Goal: Task Accomplishment & Management: Manage account settings

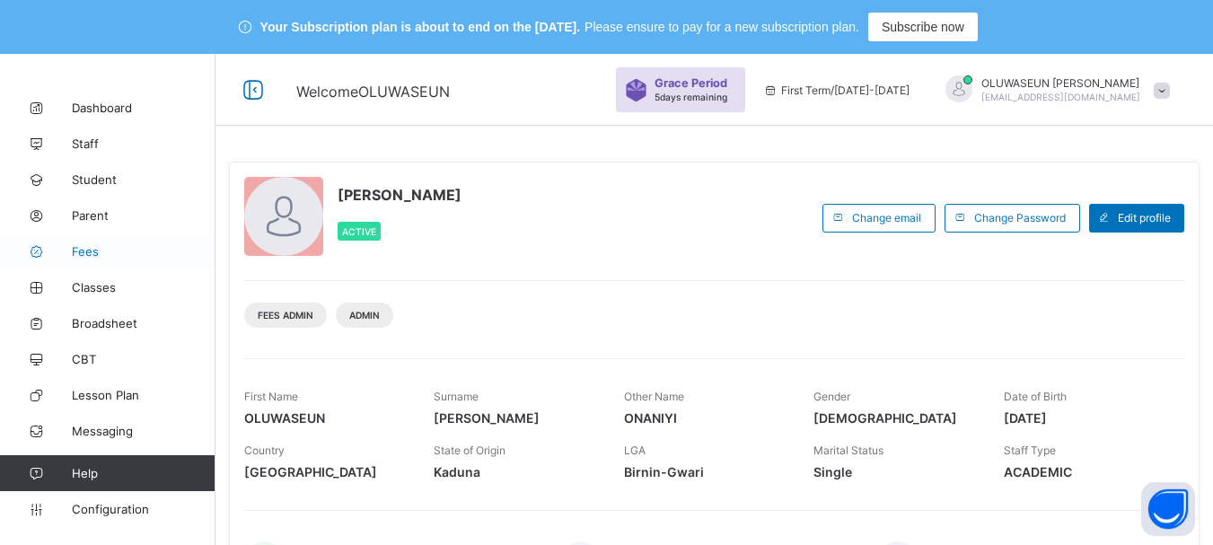
click at [88, 252] on span "Fees" at bounding box center [144, 251] width 144 height 14
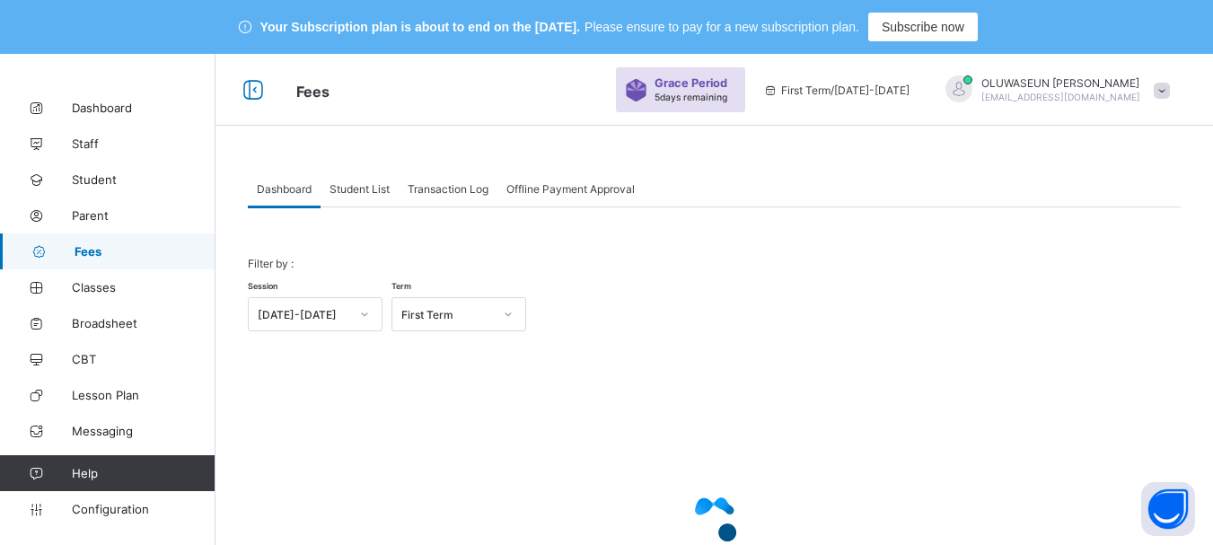
click at [358, 189] on span "Student List" at bounding box center [360, 188] width 60 height 13
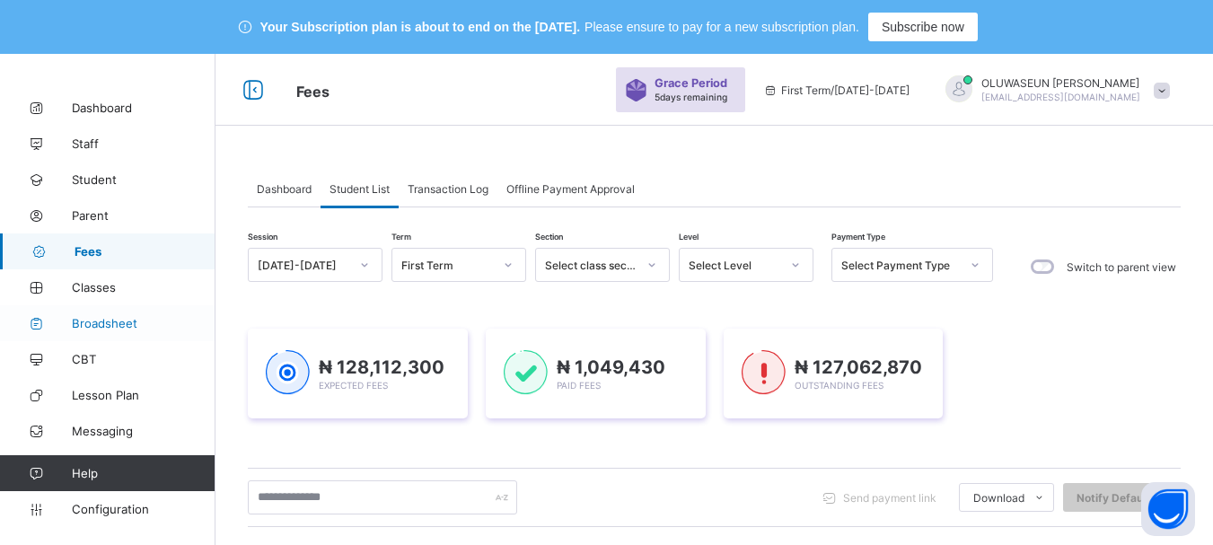
click at [101, 322] on span "Broadsheet" at bounding box center [144, 323] width 144 height 14
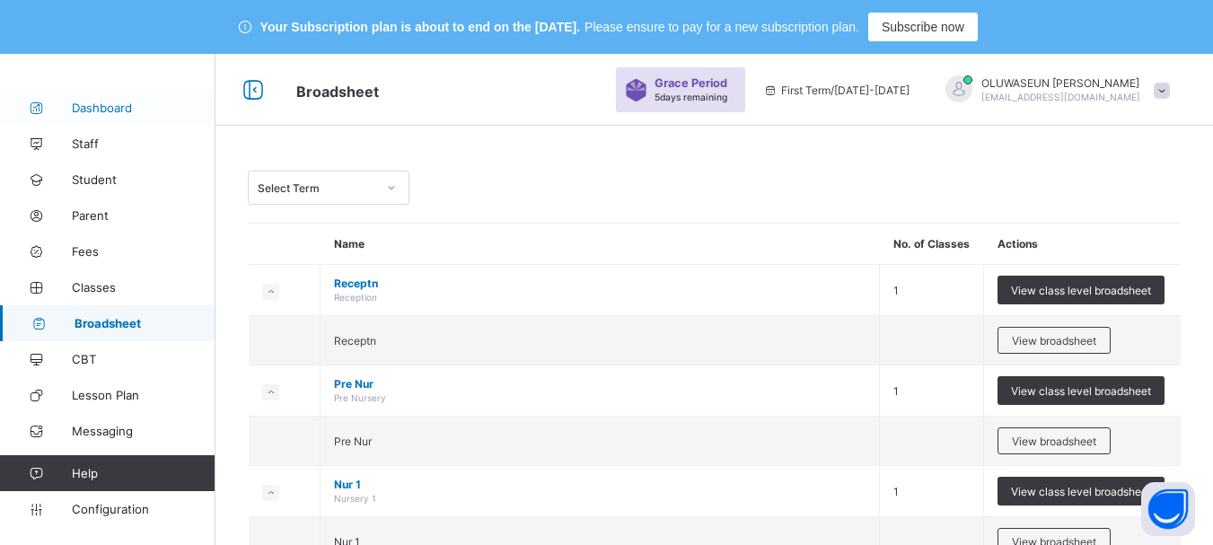
click at [108, 110] on span "Dashboard" at bounding box center [144, 108] width 144 height 14
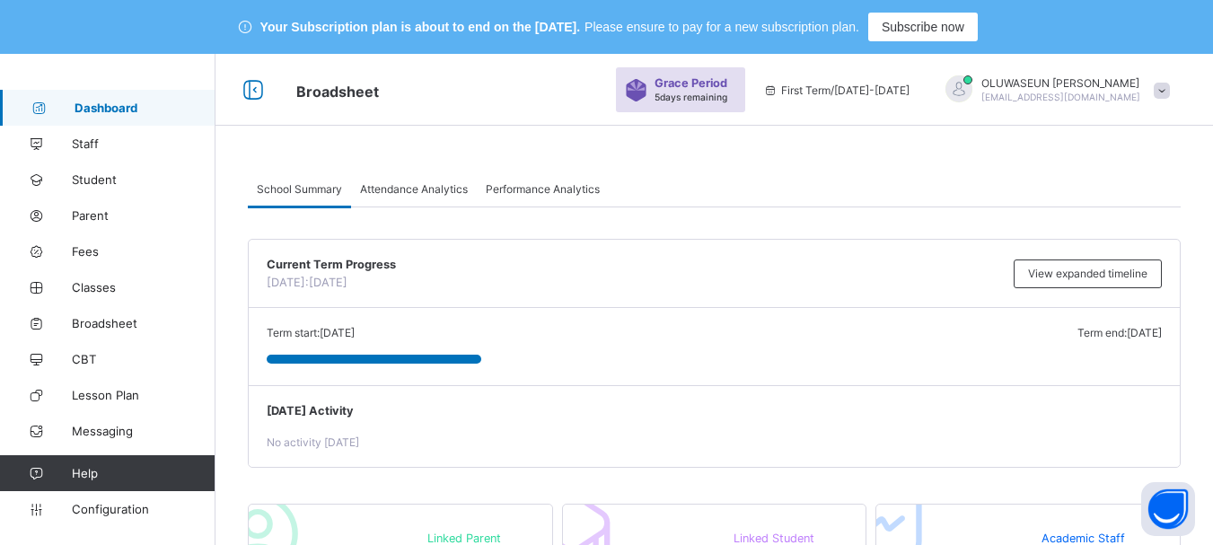
scroll to position [477, 0]
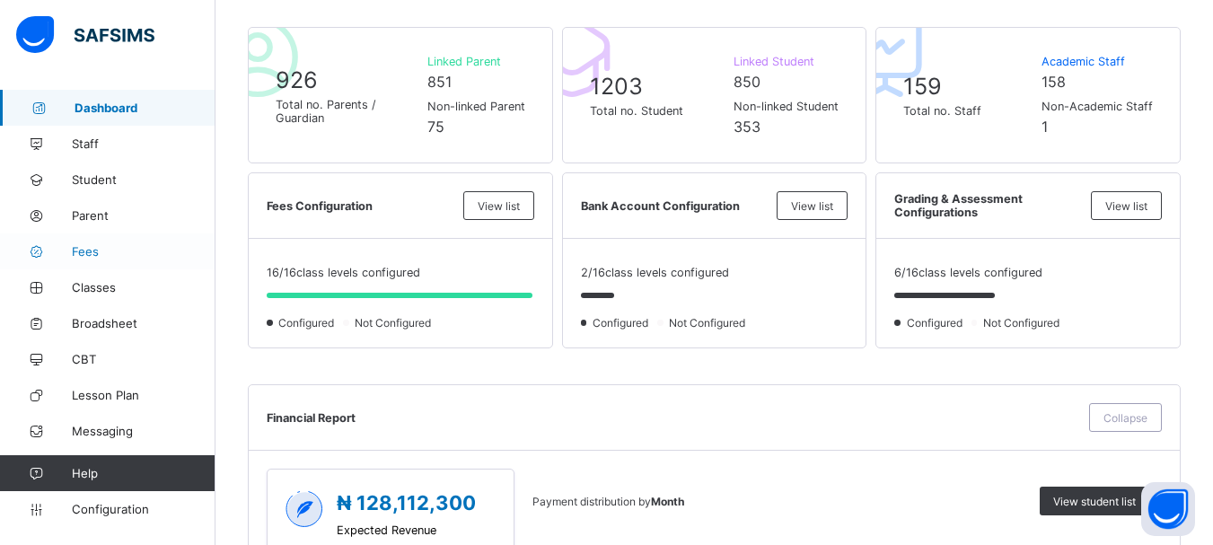
click at [100, 239] on link "Fees" at bounding box center [108, 252] width 216 height 36
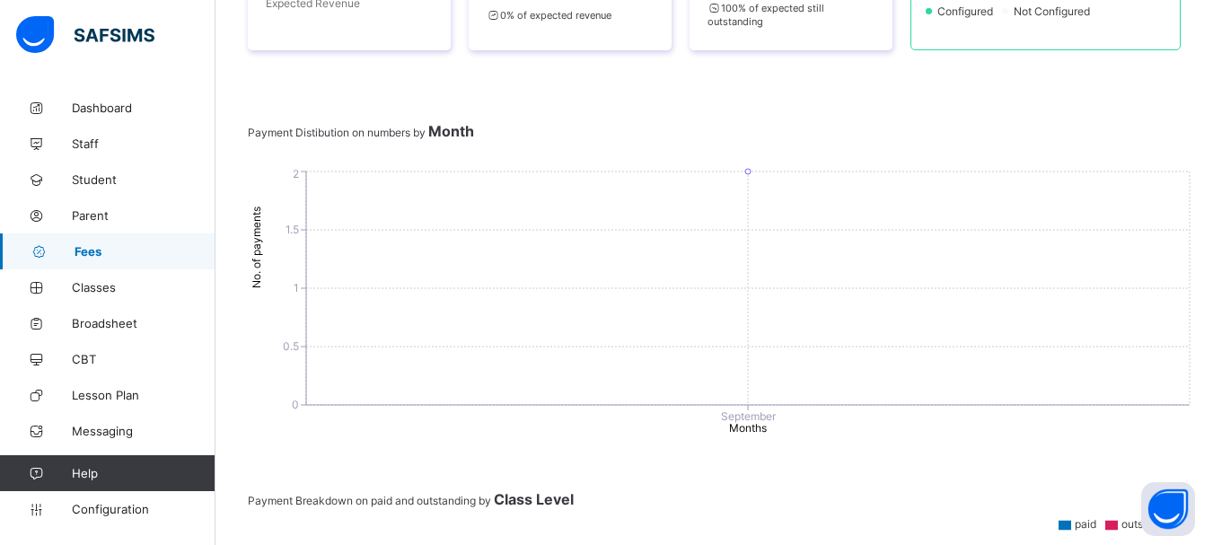
scroll to position [339, 0]
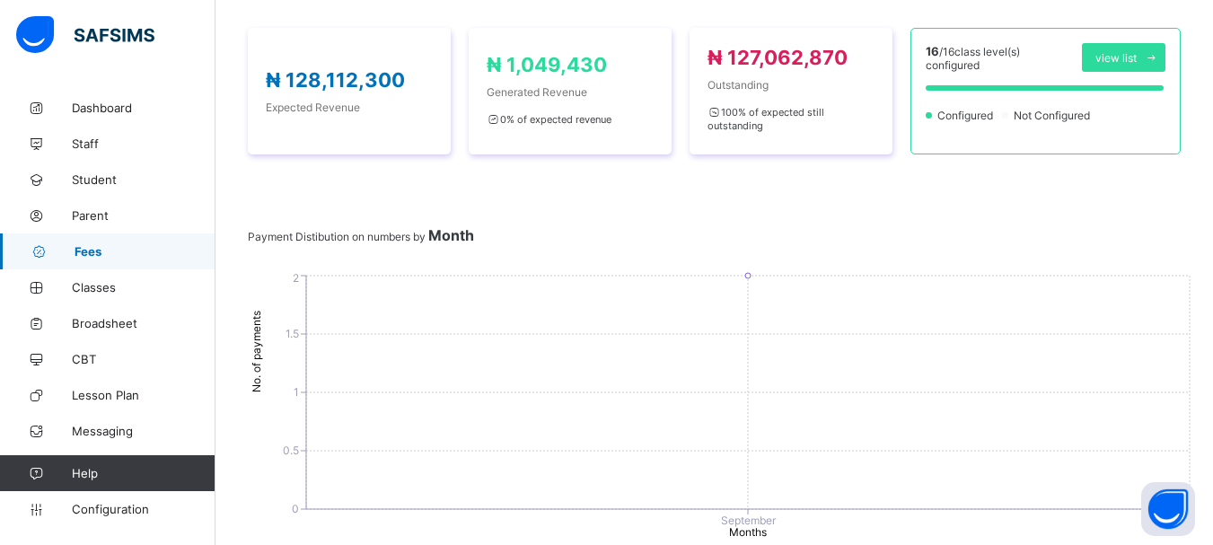
click at [89, 254] on span "Fees" at bounding box center [145, 251] width 141 height 14
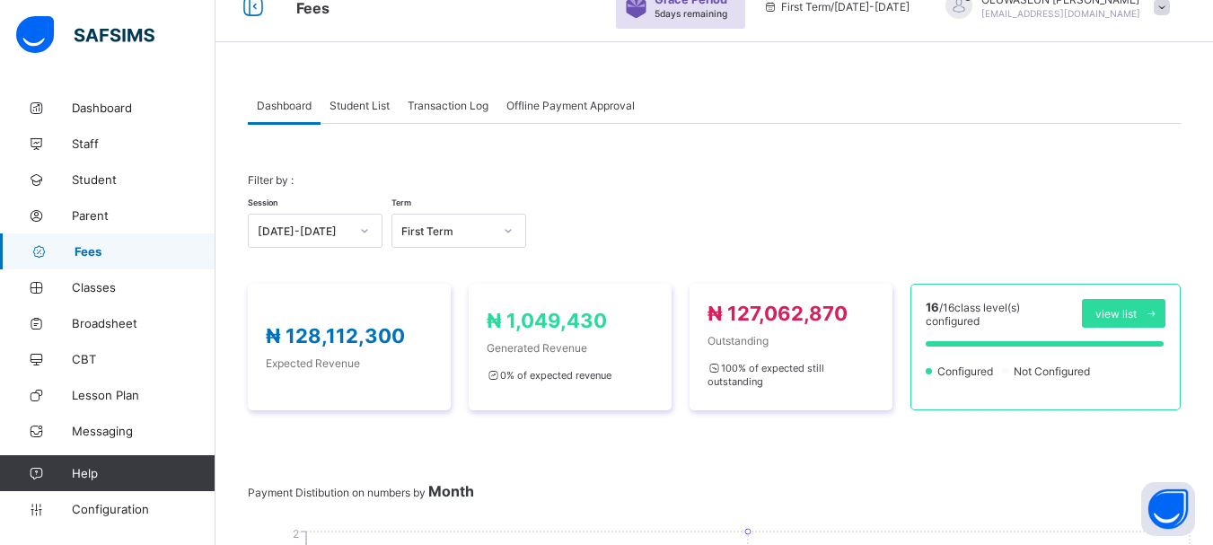
scroll to position [81, 0]
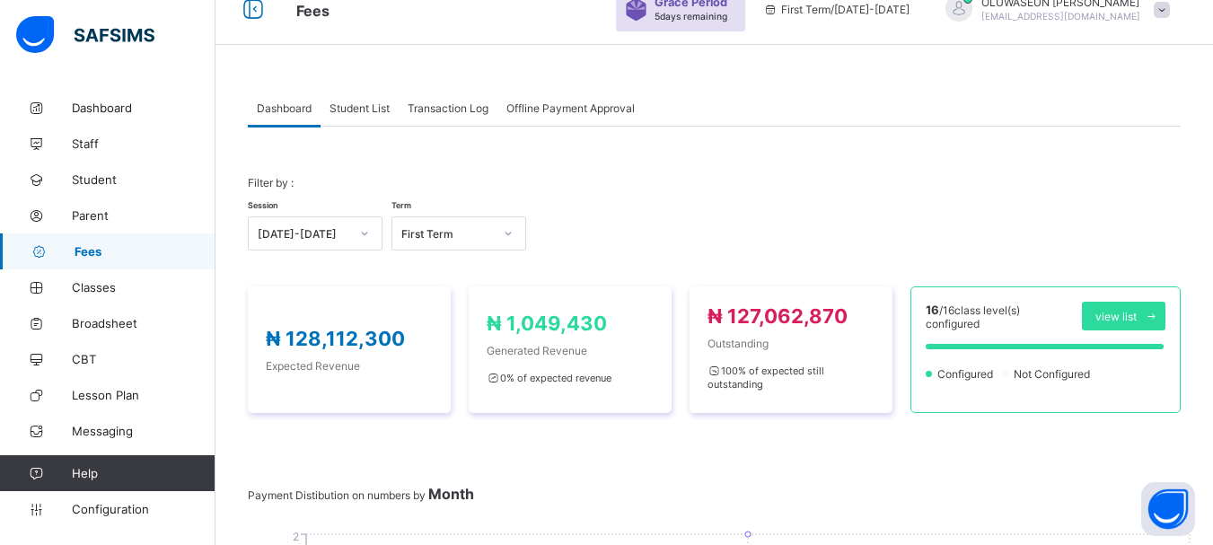
click at [472, 109] on span "Transaction Log" at bounding box center [448, 107] width 81 height 13
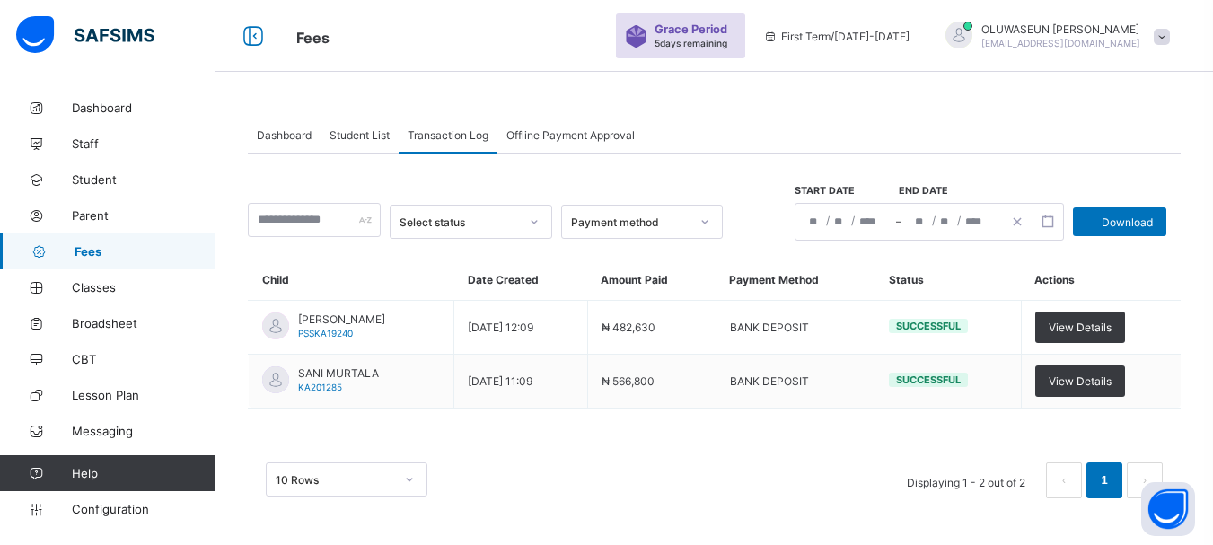
scroll to position [54, 0]
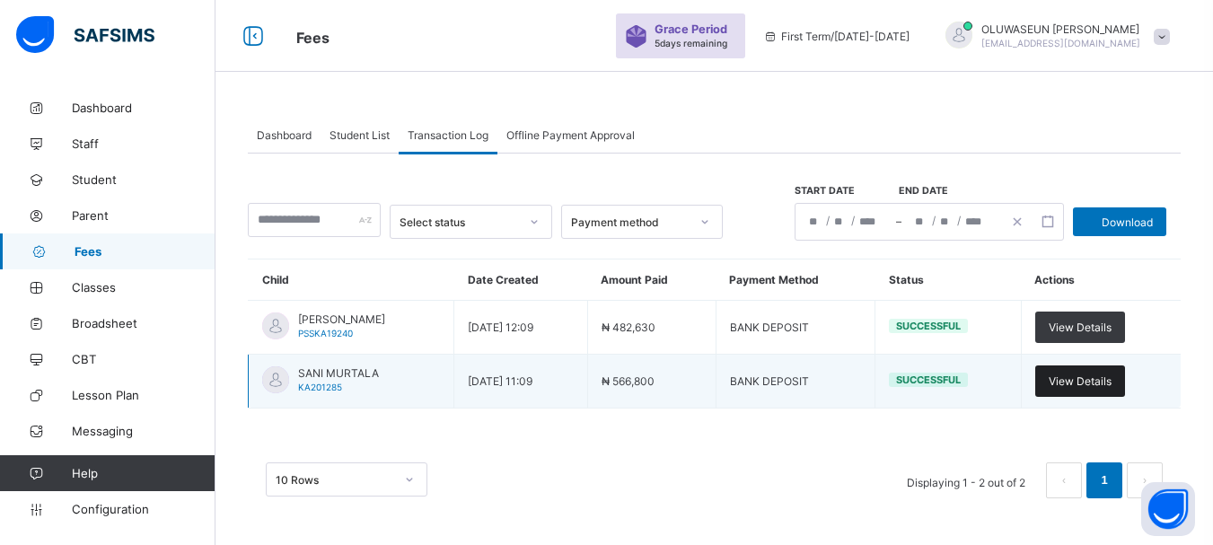
click at [1112, 384] on span "View Details" at bounding box center [1080, 381] width 63 height 13
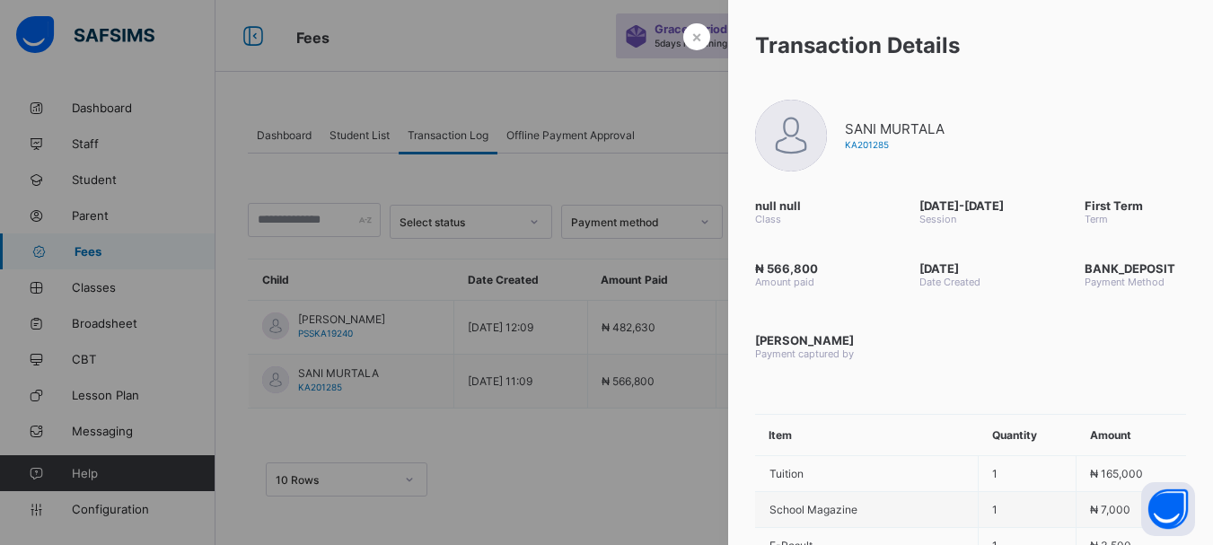
click at [668, 477] on div at bounding box center [606, 272] width 1213 height 545
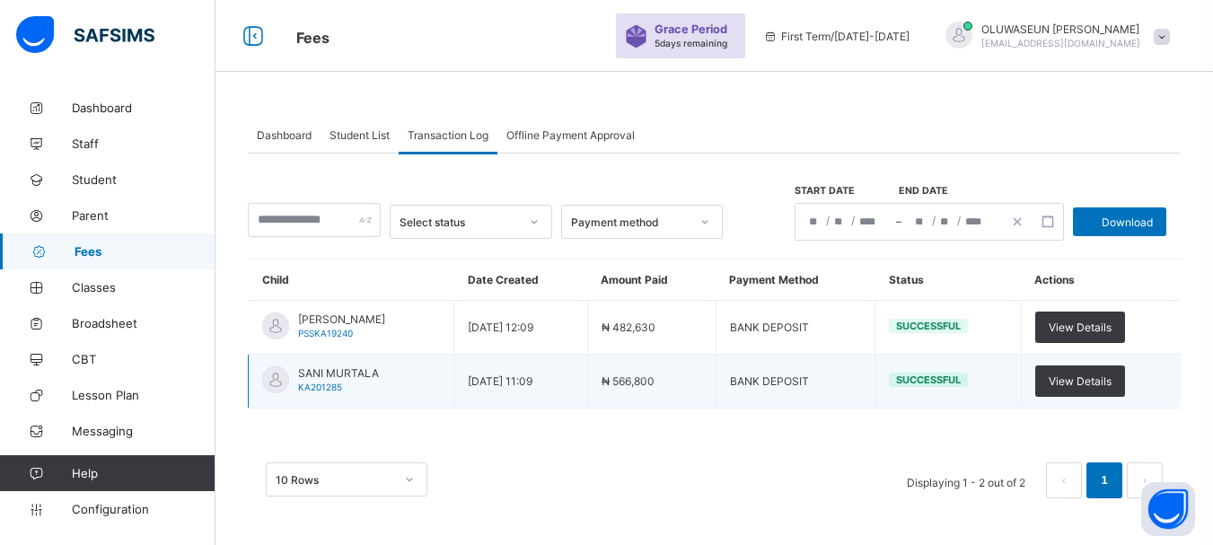
click at [850, 389] on td "BANK DEPOSIT" at bounding box center [795, 382] width 159 height 54
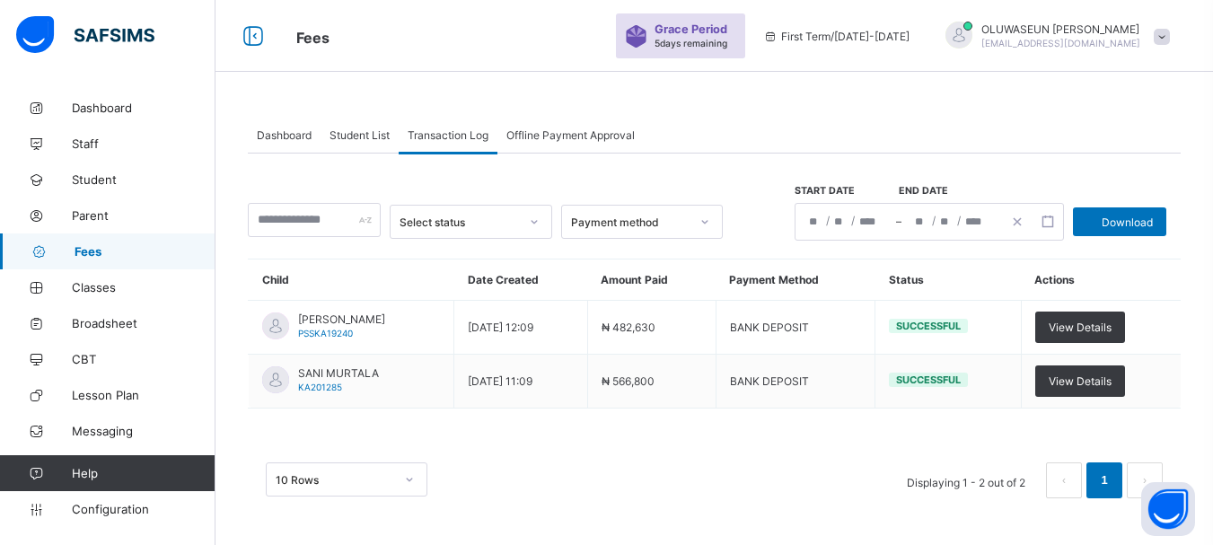
click at [540, 221] on icon at bounding box center [534, 222] width 11 height 18
click at [710, 224] on icon at bounding box center [705, 222] width 11 height 18
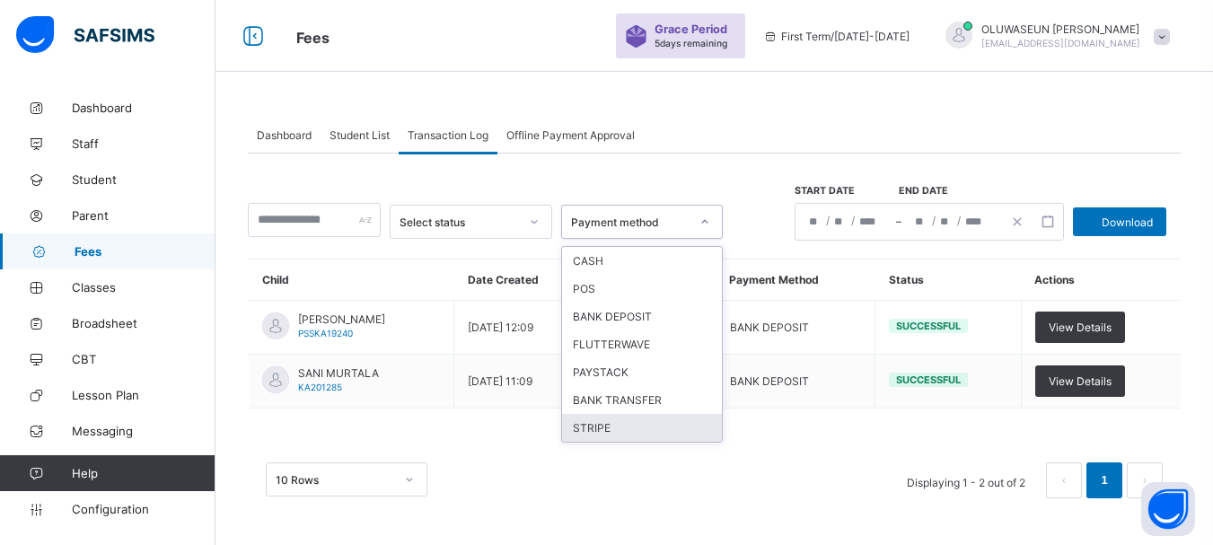
click at [852, 455] on div "10 Rows Displaying 1 - 2 out of 2 1" at bounding box center [714, 472] width 933 height 90
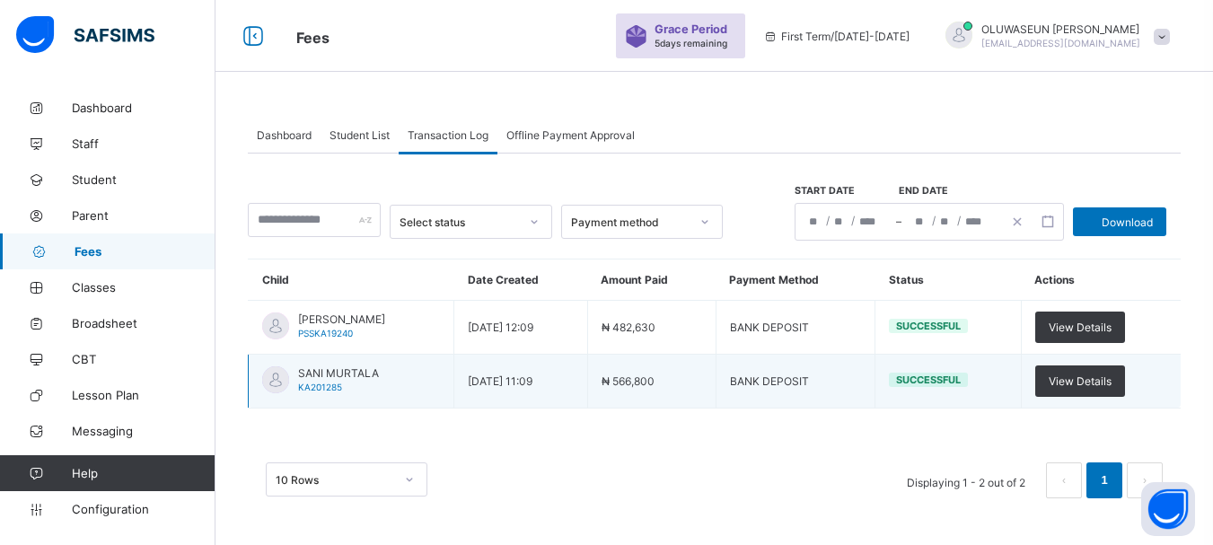
click at [961, 380] on span "Successful" at bounding box center [928, 380] width 65 height 13
click at [1078, 379] on div "View Details" at bounding box center [1080, 381] width 90 height 31
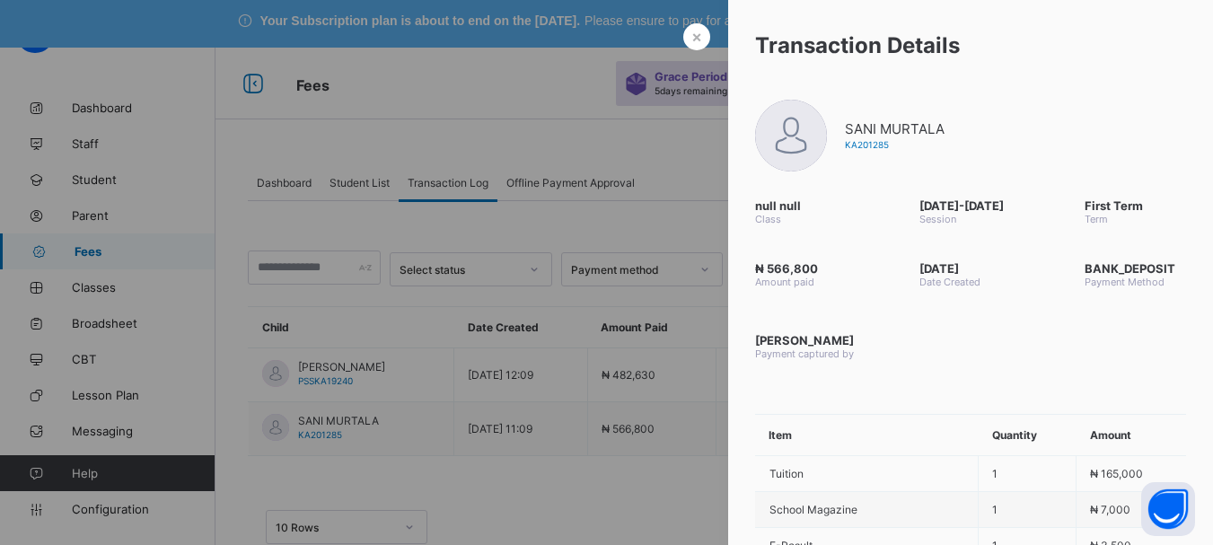
scroll to position [5, 0]
click at [692, 38] on span "×" at bounding box center [697, 36] width 11 height 19
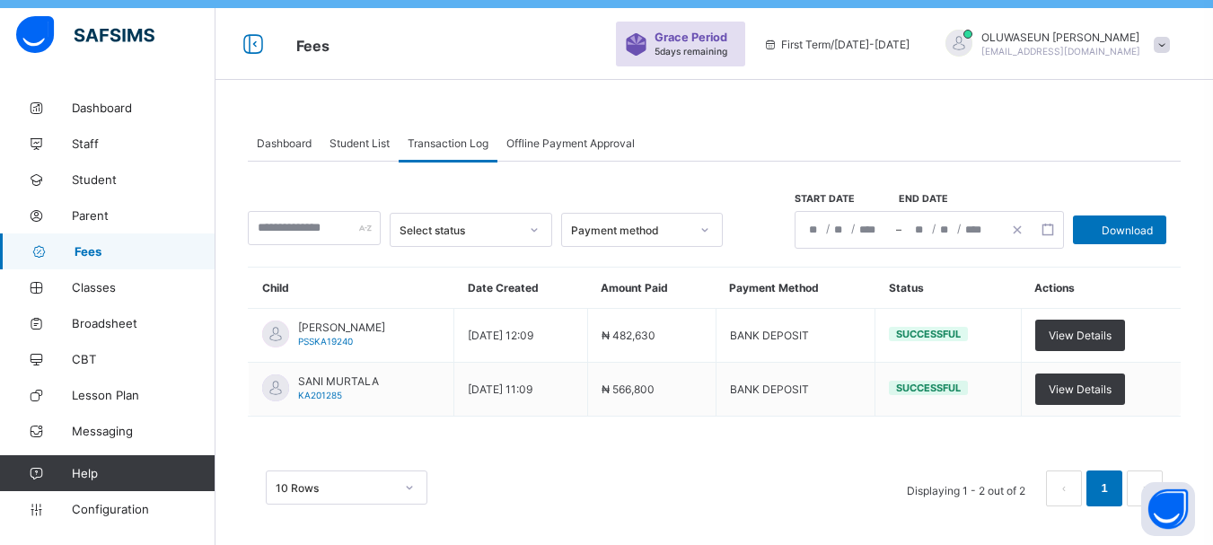
scroll to position [54, 0]
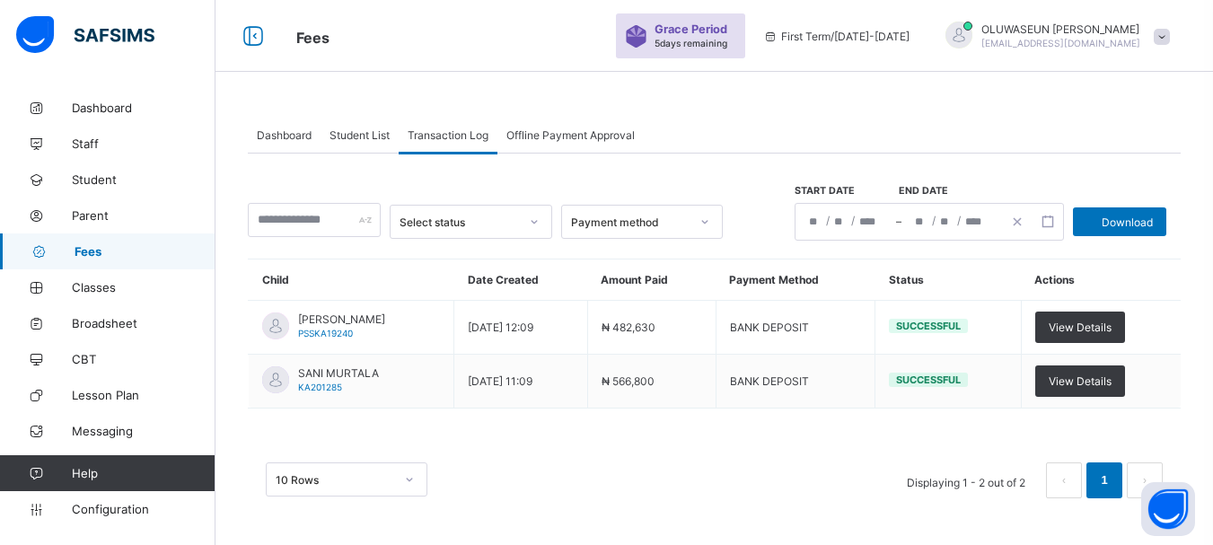
click at [557, 138] on span "Offline Payment Approval" at bounding box center [571, 134] width 128 height 13
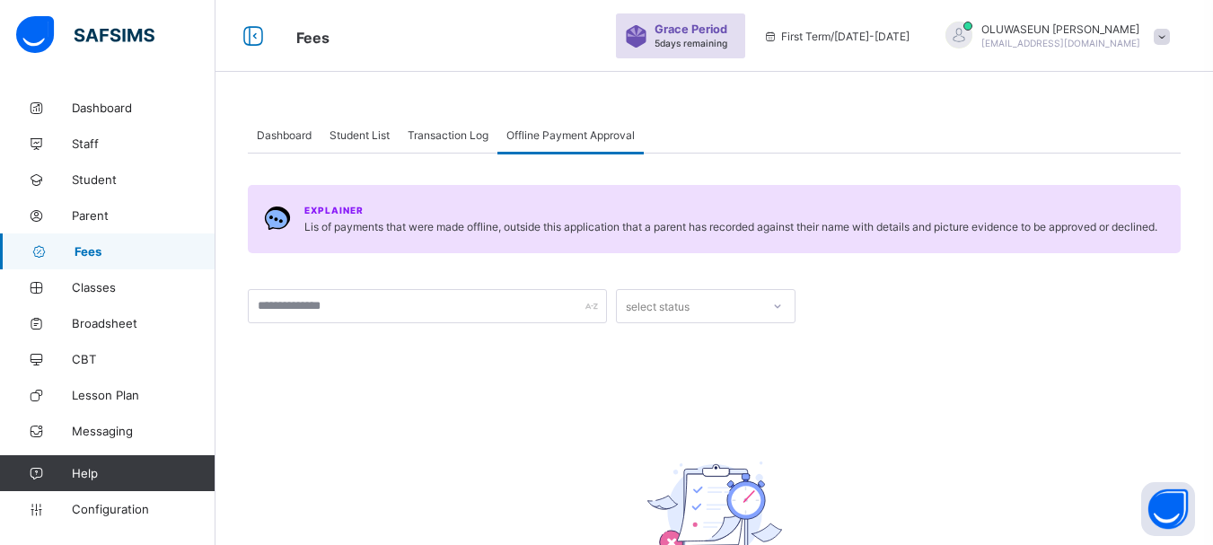
click at [350, 140] on span "Student List" at bounding box center [360, 134] width 60 height 13
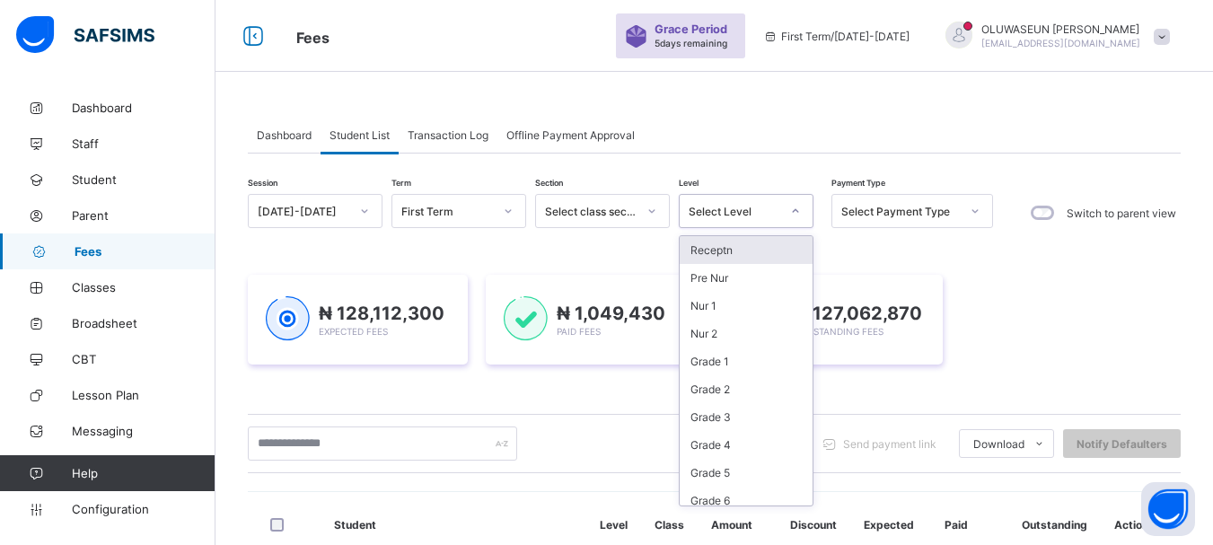
click at [795, 212] on icon at bounding box center [796, 211] width 6 height 4
click at [710, 307] on div "Nur 1" at bounding box center [746, 306] width 133 height 28
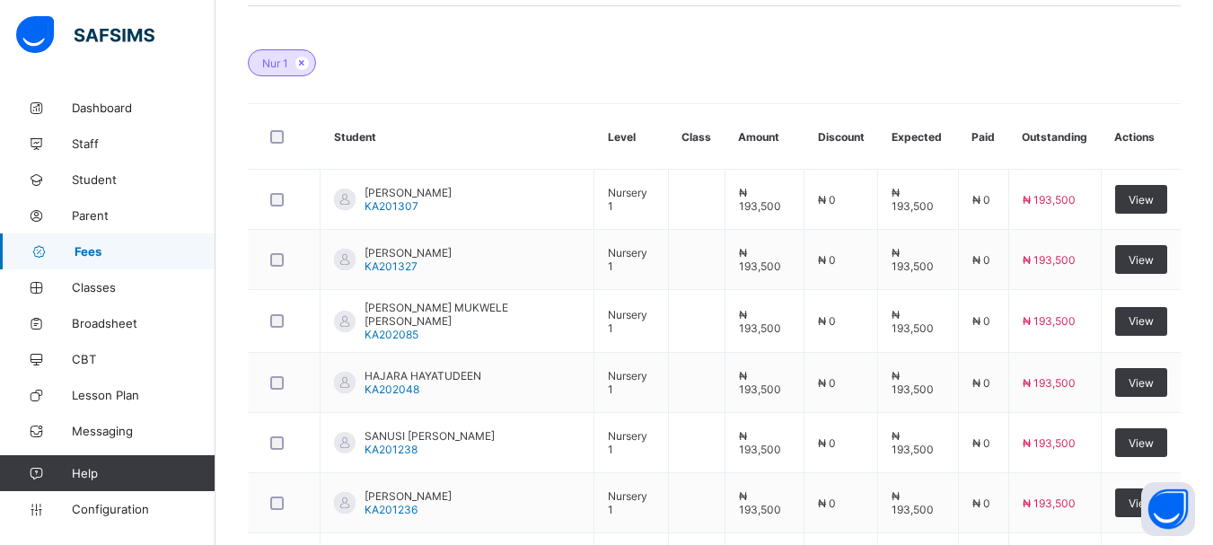
scroll to position [540, 0]
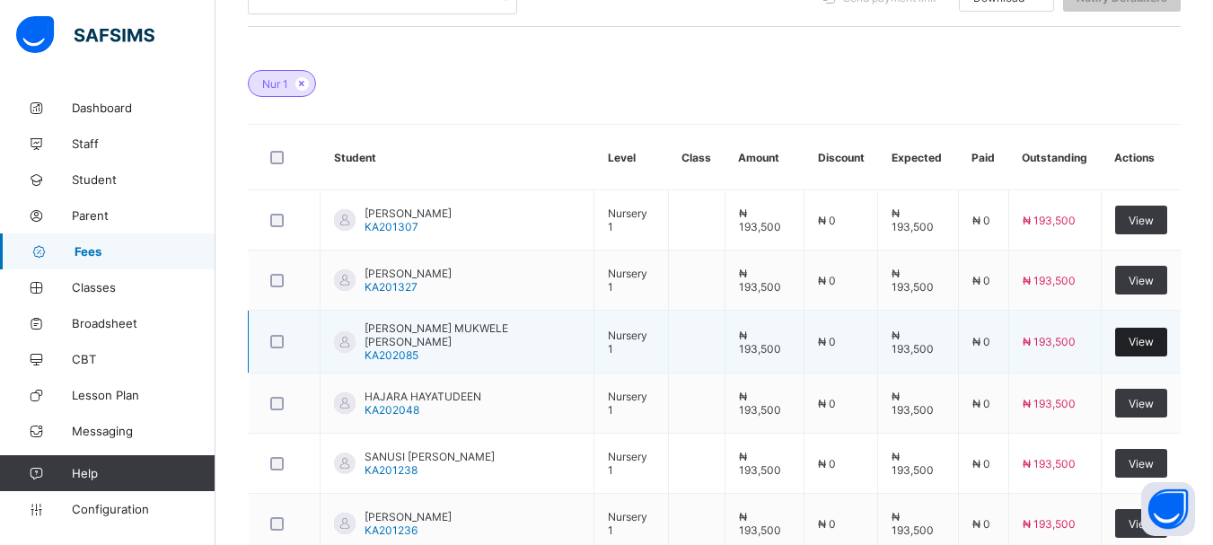
click at [1154, 343] on span "View" at bounding box center [1141, 341] width 25 height 13
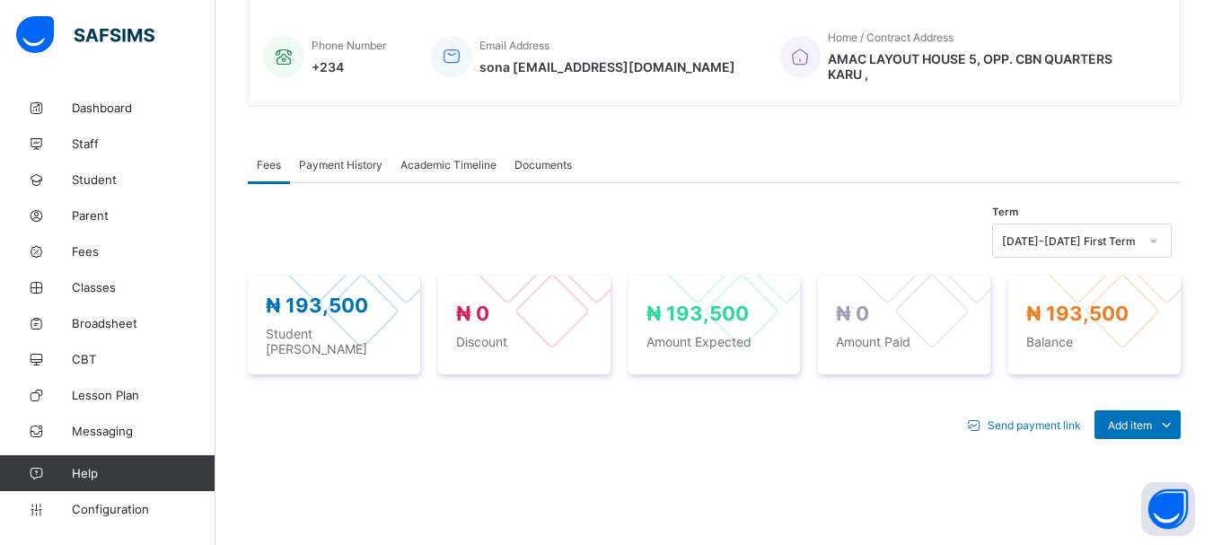
scroll to position [540, 0]
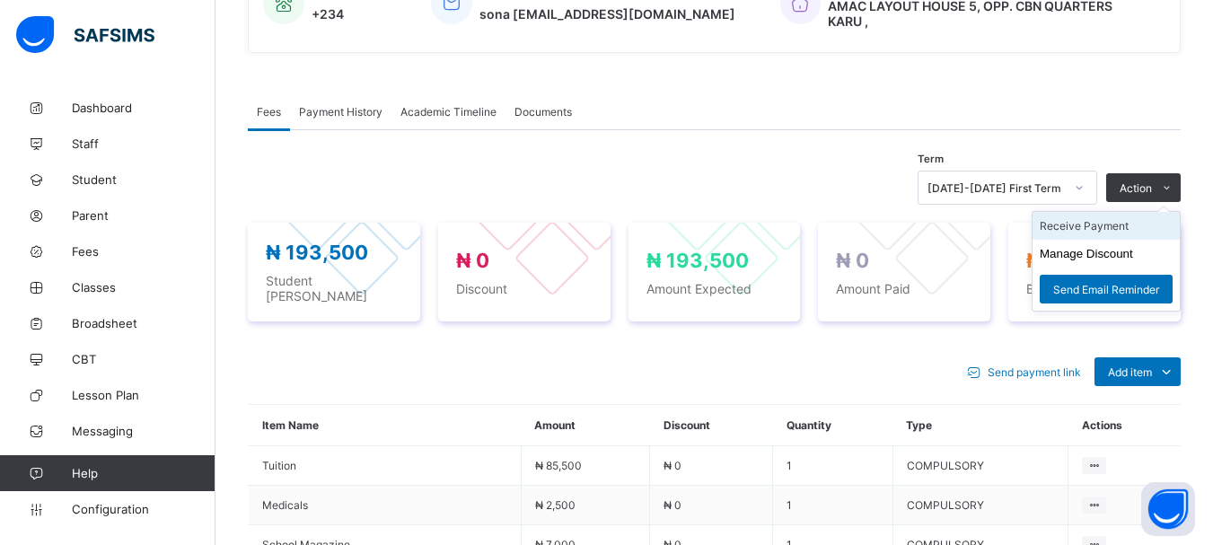
click at [1123, 214] on li "Receive Payment" at bounding box center [1106, 226] width 147 height 28
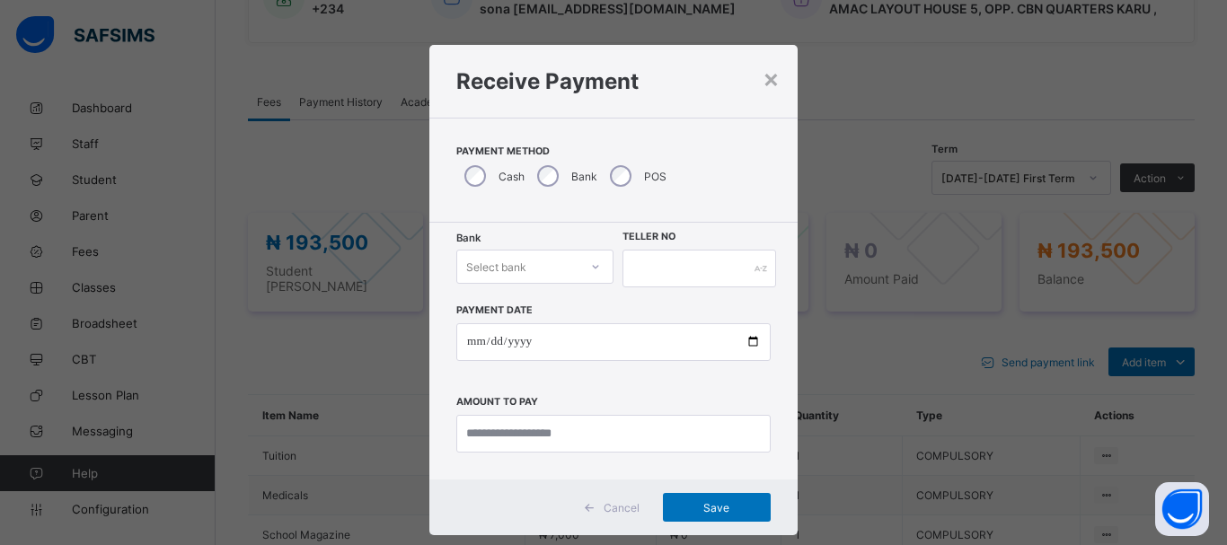
click at [591, 268] on icon at bounding box center [595, 267] width 11 height 18
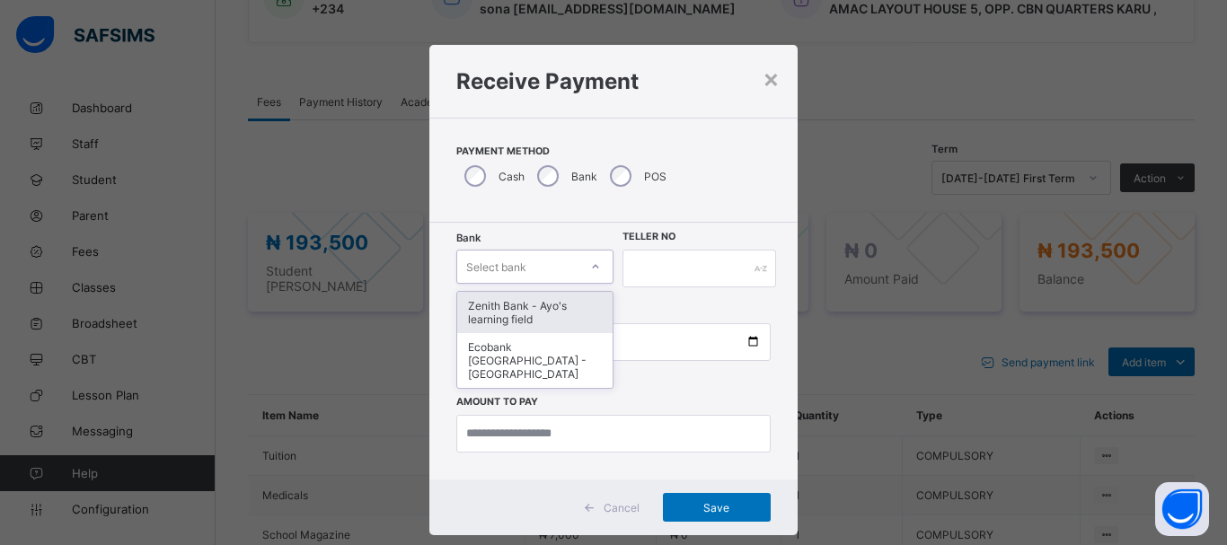
click at [524, 317] on div "Zenith Bank - Ayo's learning field" at bounding box center [534, 312] width 155 height 41
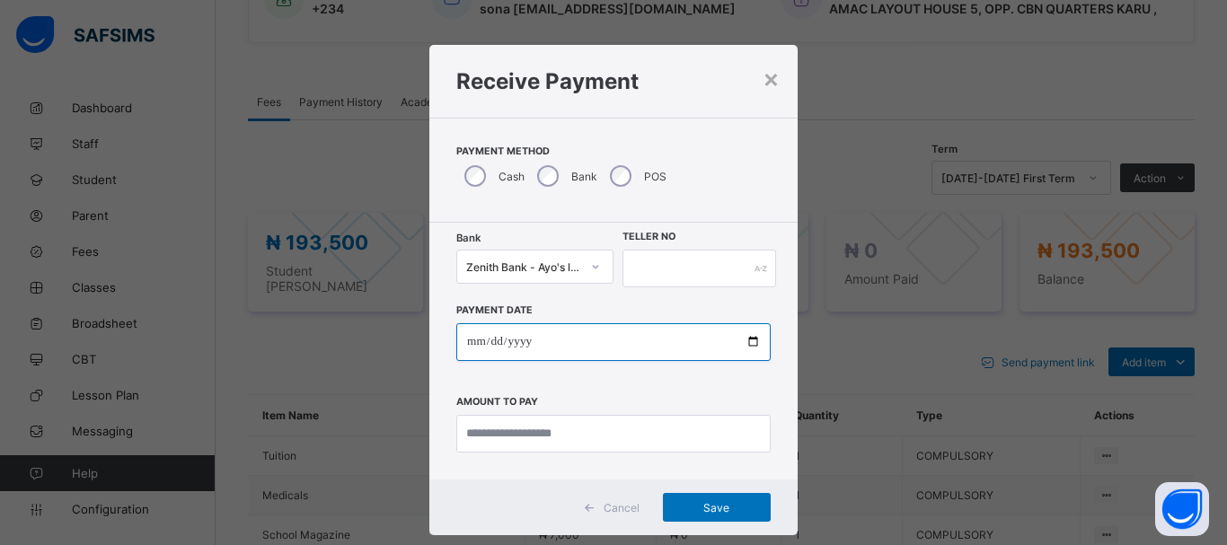
click at [472, 339] on input "date" at bounding box center [613, 342] width 314 height 38
type input "**********"
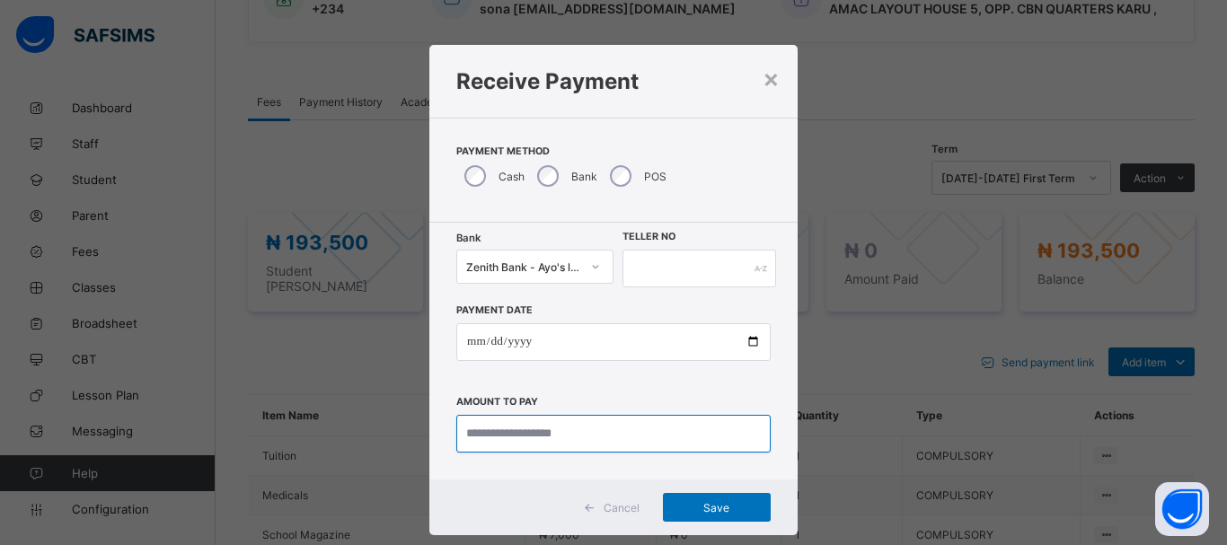
click at [477, 435] on input "currency" at bounding box center [613, 434] width 314 height 38
type input "********"
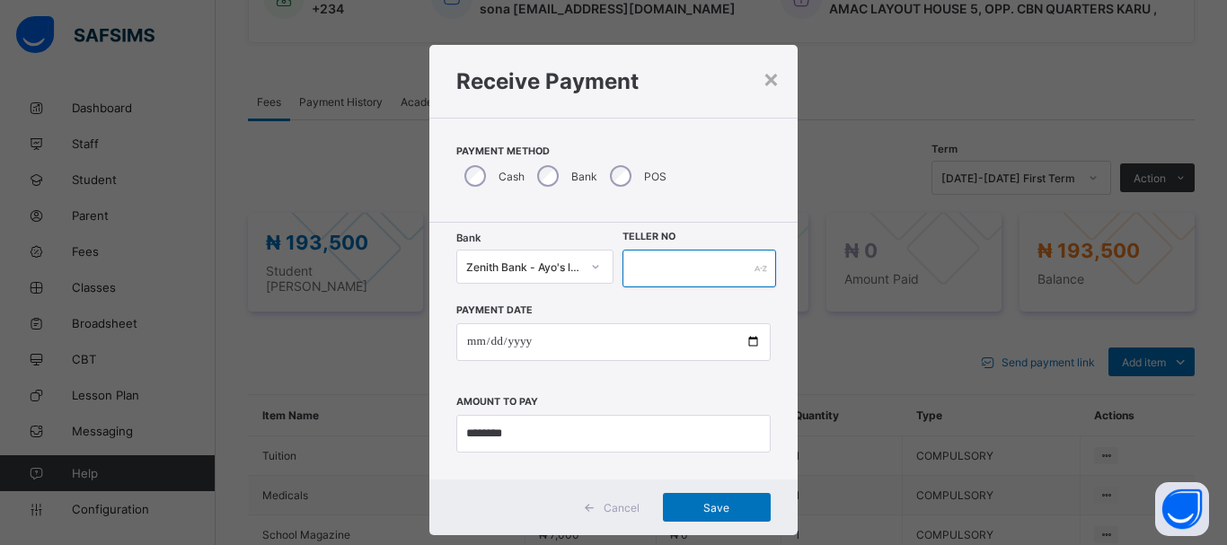
click at [650, 267] on input "text" at bounding box center [699, 269] width 154 height 38
type input "*****"
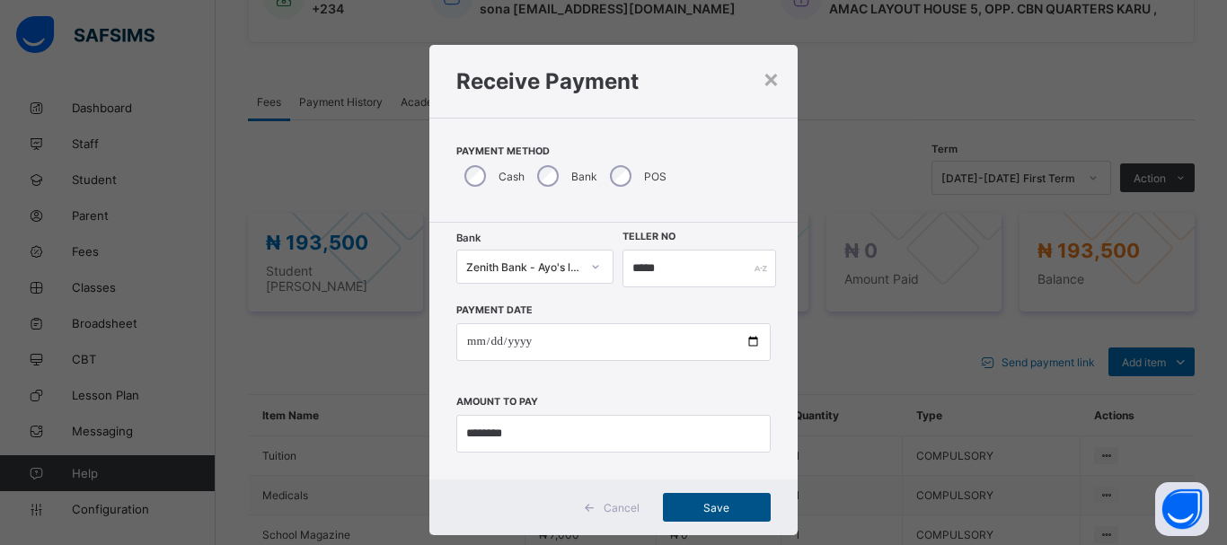
click at [718, 512] on span "Save" at bounding box center [716, 507] width 81 height 13
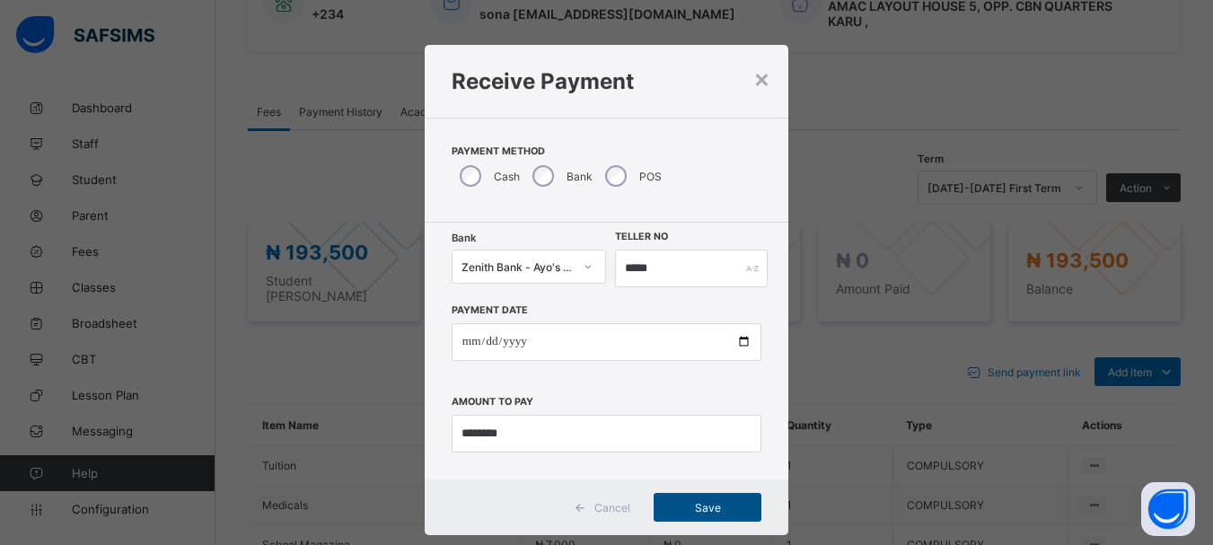
click at [718, 512] on span "Save" at bounding box center [707, 507] width 81 height 13
click at [707, 505] on span "Save" at bounding box center [707, 507] width 81 height 13
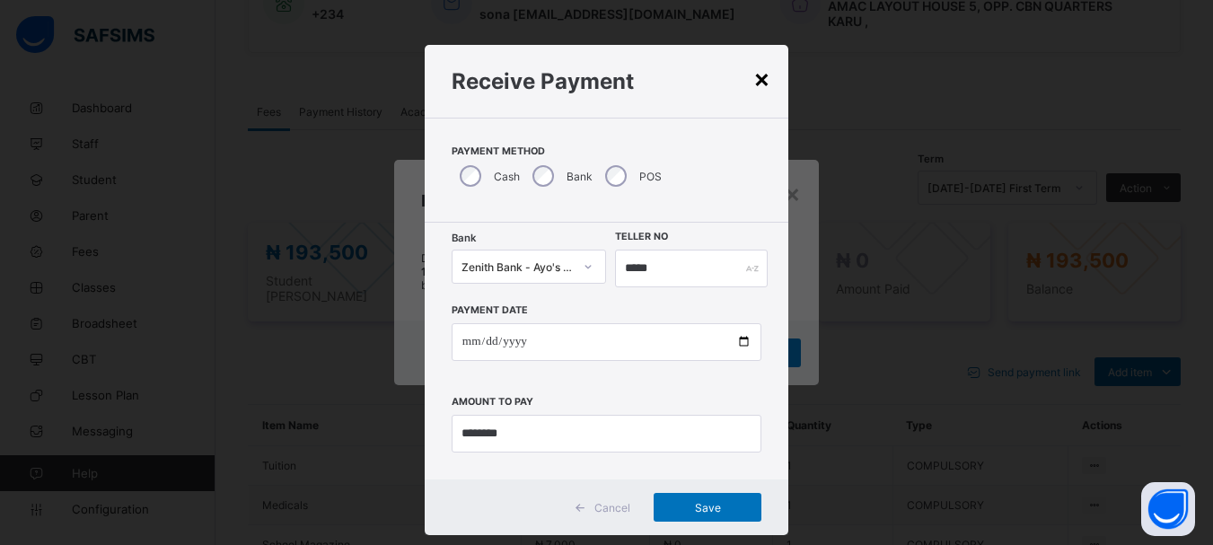
click at [761, 85] on div "×" at bounding box center [761, 78] width 17 height 31
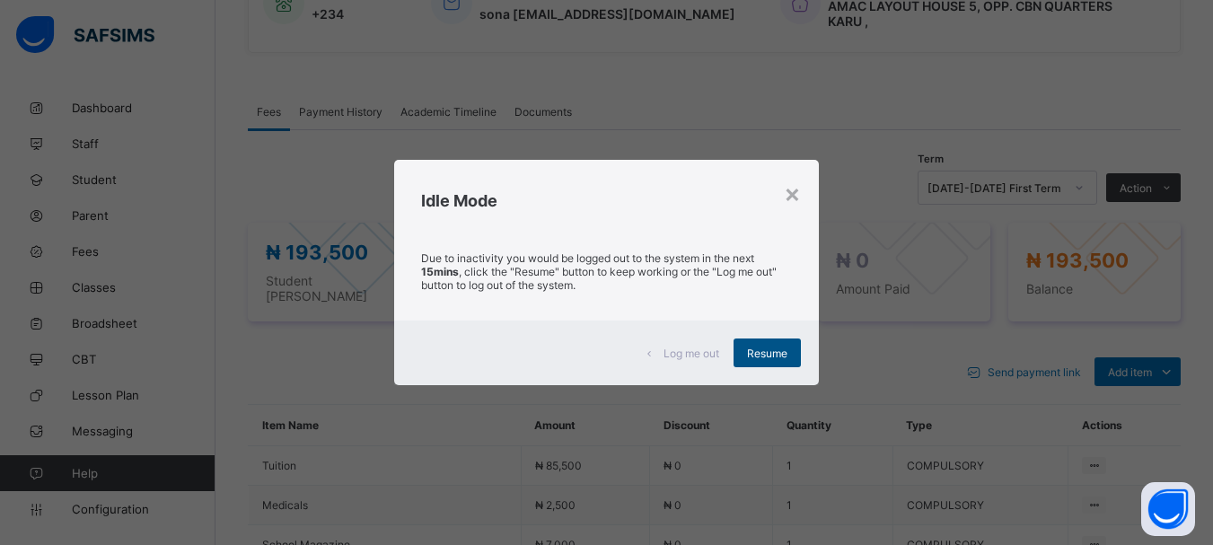
click at [776, 351] on span "Resume" at bounding box center [767, 353] width 40 height 13
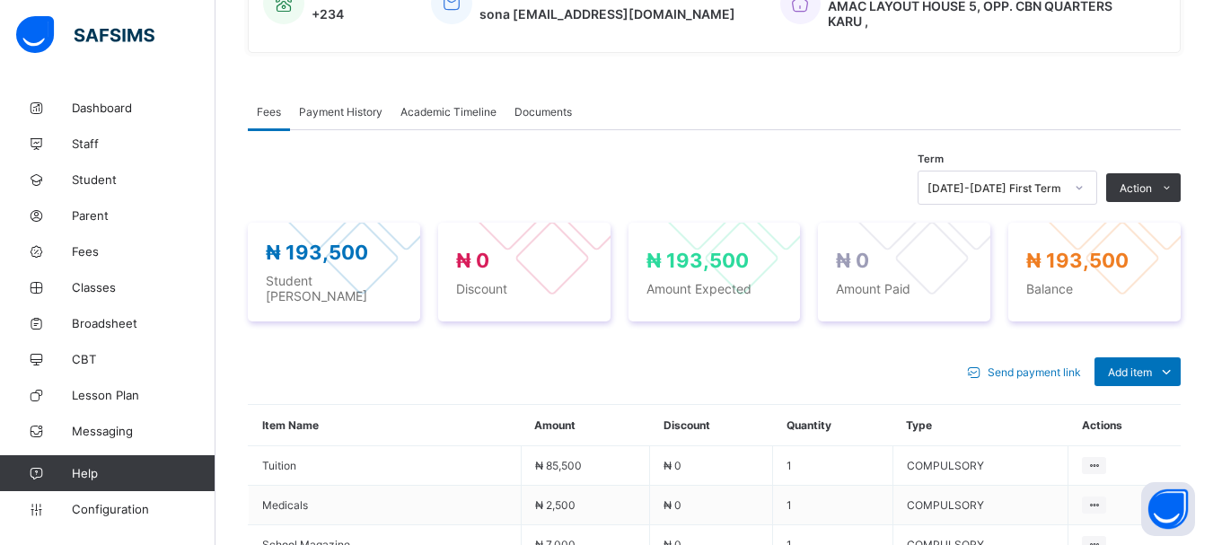
click at [264, 209] on div "₦ 193,500 Student Bill ₦ 0 Discount ₦ 193,500 Amount Expected ₦ 0 Amount Paid ₦…" at bounding box center [714, 272] width 933 height 135
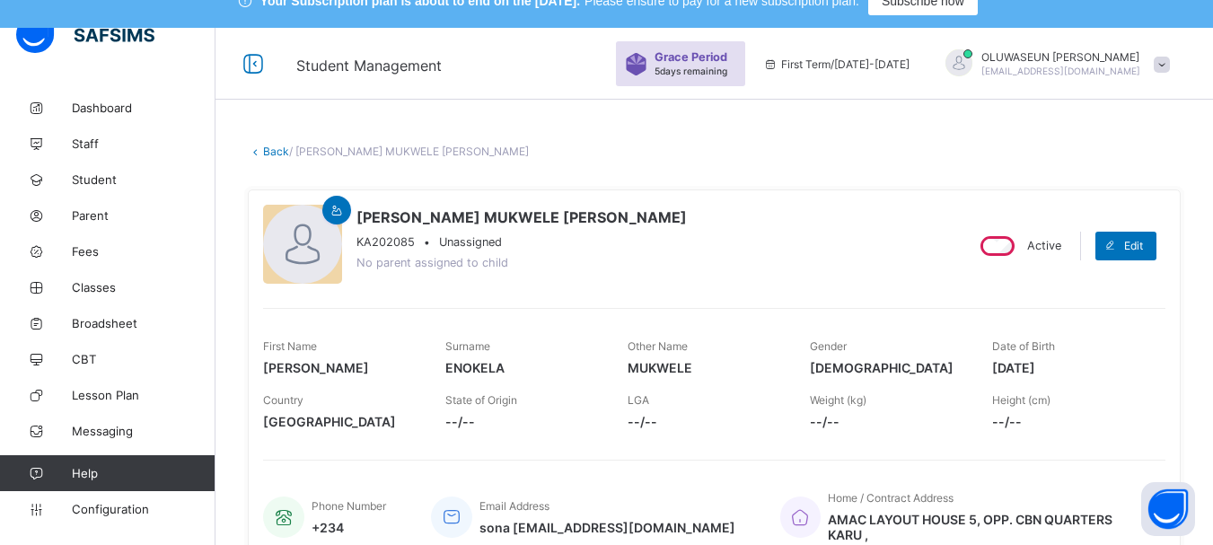
scroll to position [0, 0]
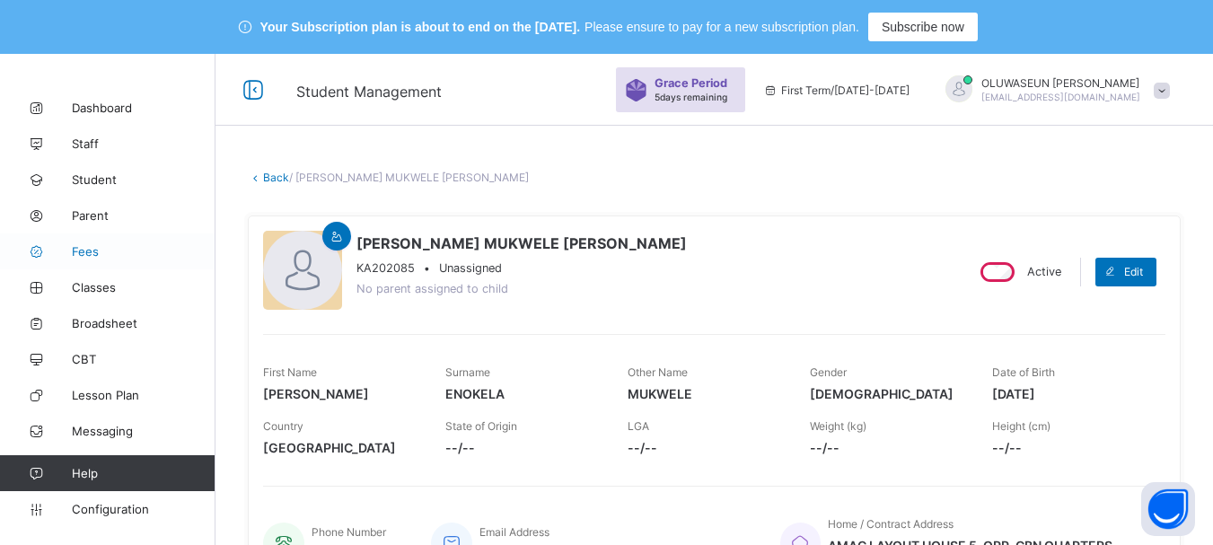
click at [84, 261] on link "Fees" at bounding box center [108, 252] width 216 height 36
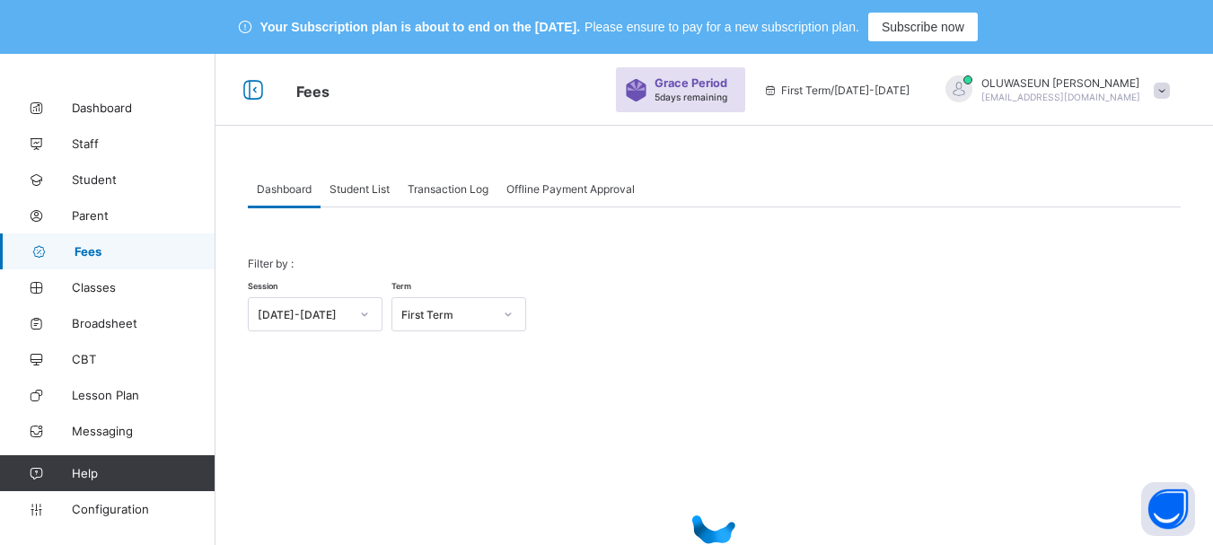
click at [365, 182] on span "Student List" at bounding box center [360, 188] width 60 height 13
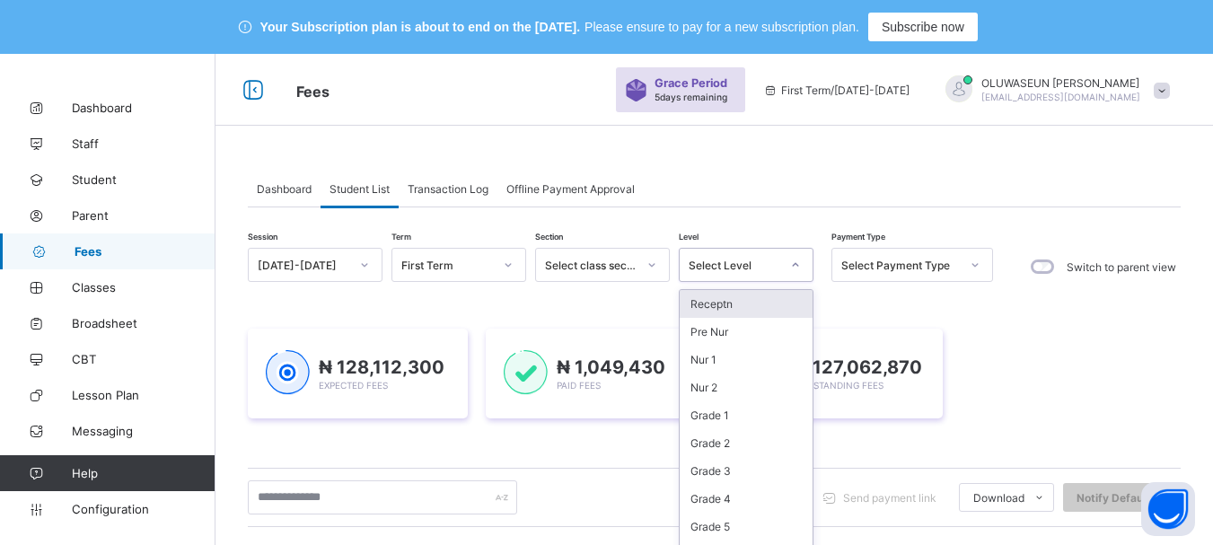
click at [793, 262] on div at bounding box center [795, 265] width 31 height 29
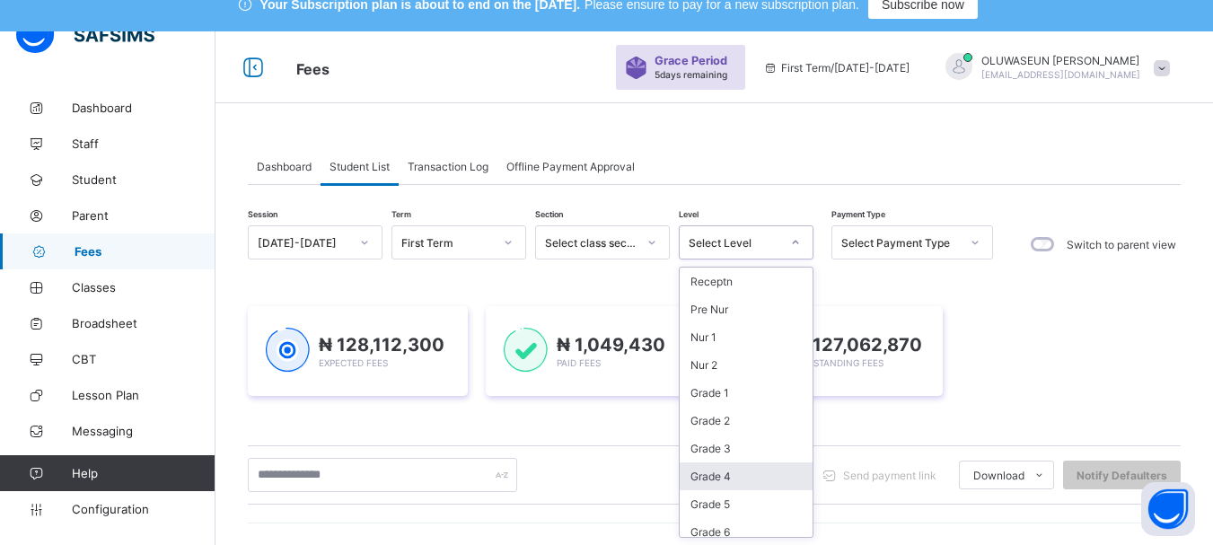
click at [732, 473] on div "Grade 4" at bounding box center [746, 477] width 133 height 28
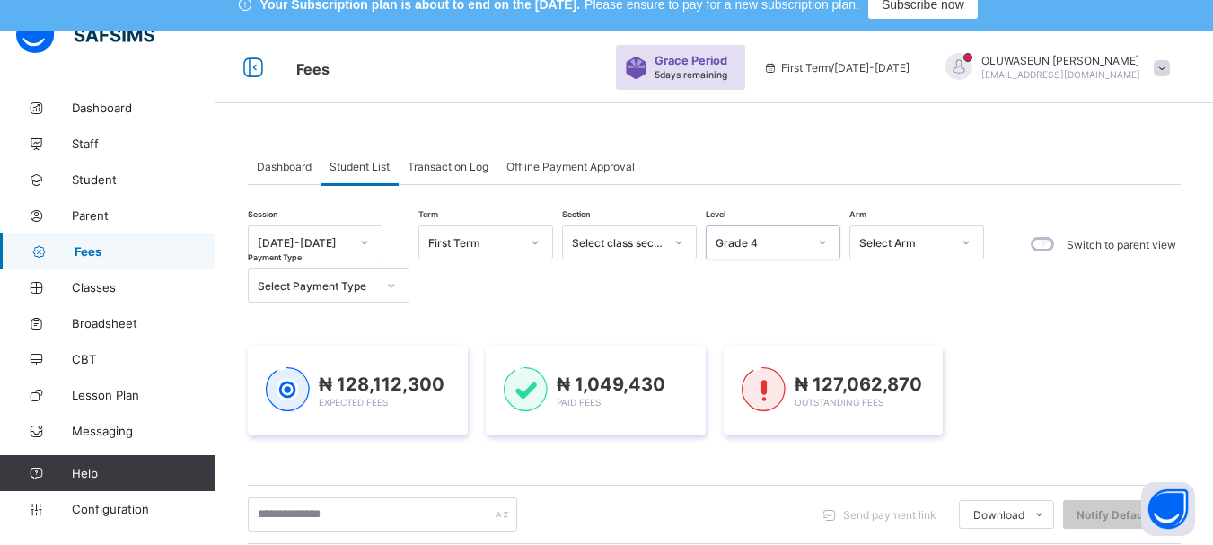
scroll to position [481, 0]
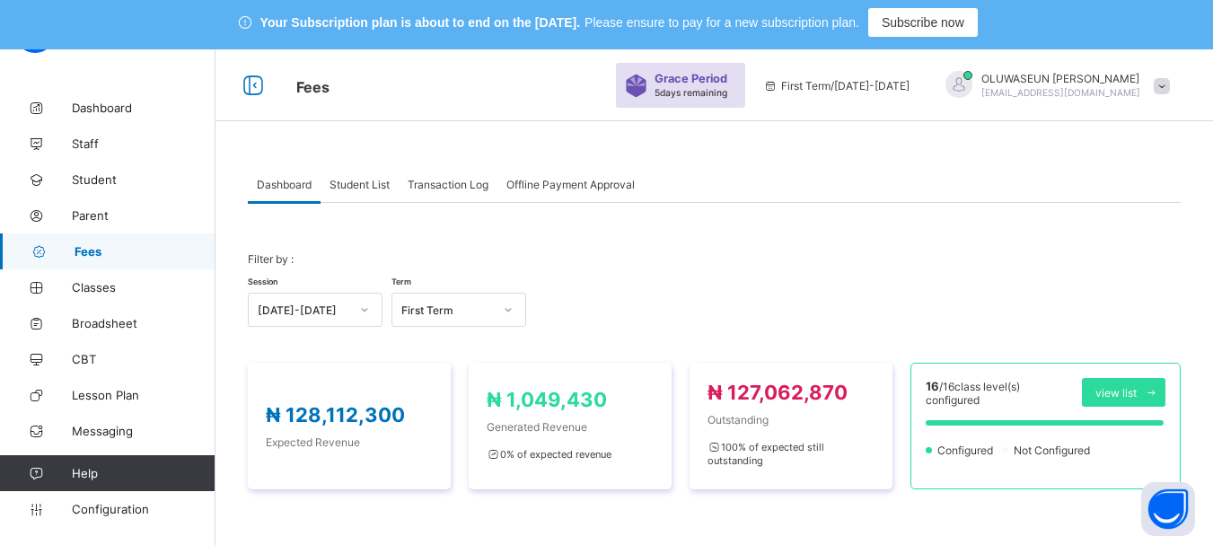
scroll to position [4, 0]
click at [356, 183] on span "Student List" at bounding box center [360, 184] width 60 height 13
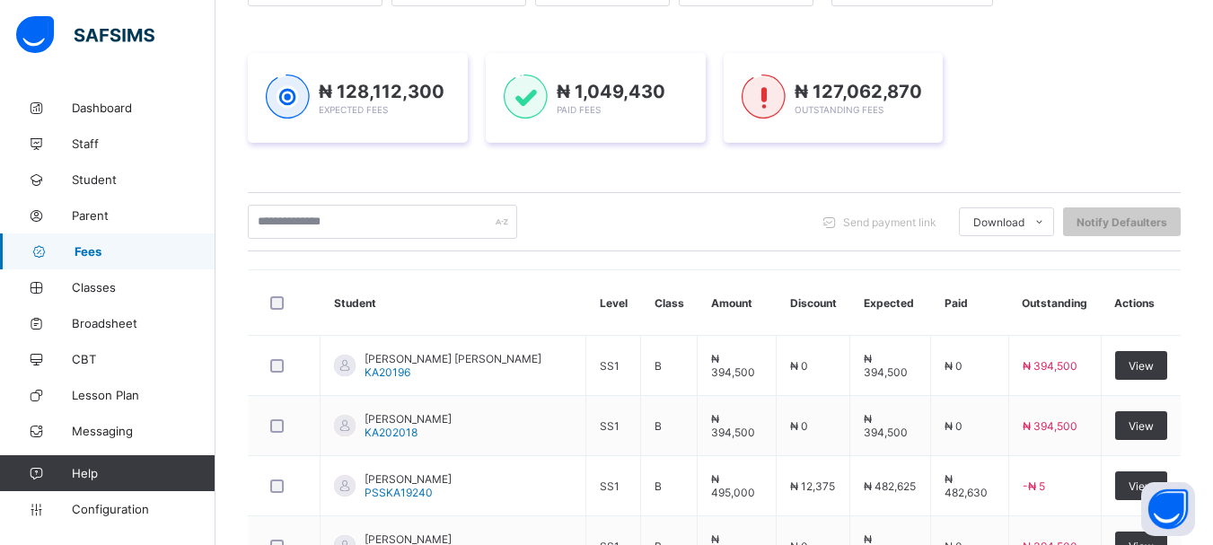
scroll to position [359, 0]
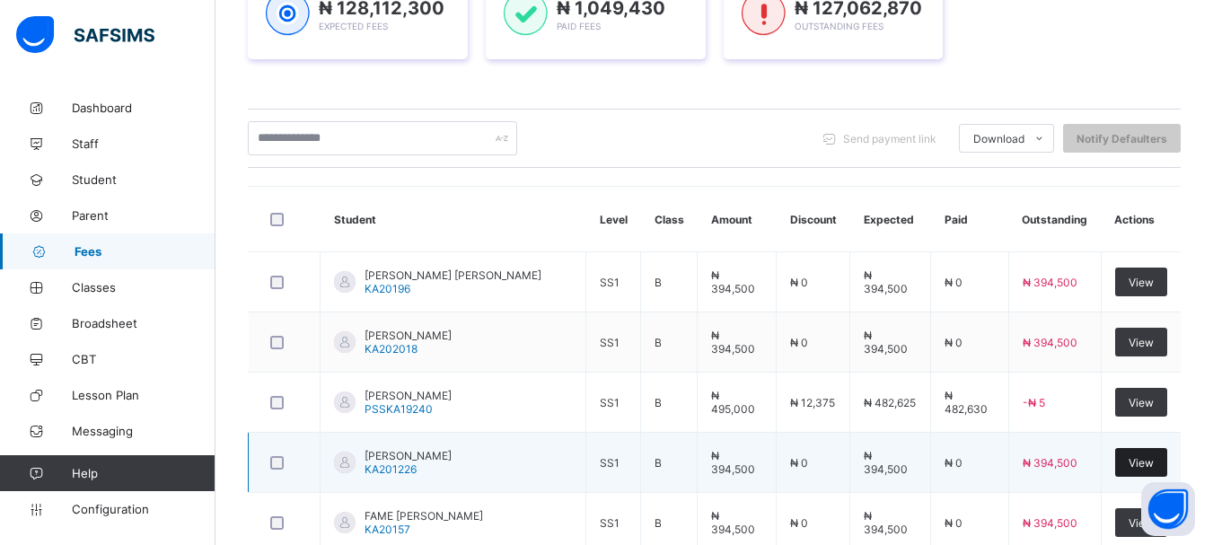
click at [1154, 464] on span "View" at bounding box center [1141, 462] width 25 height 13
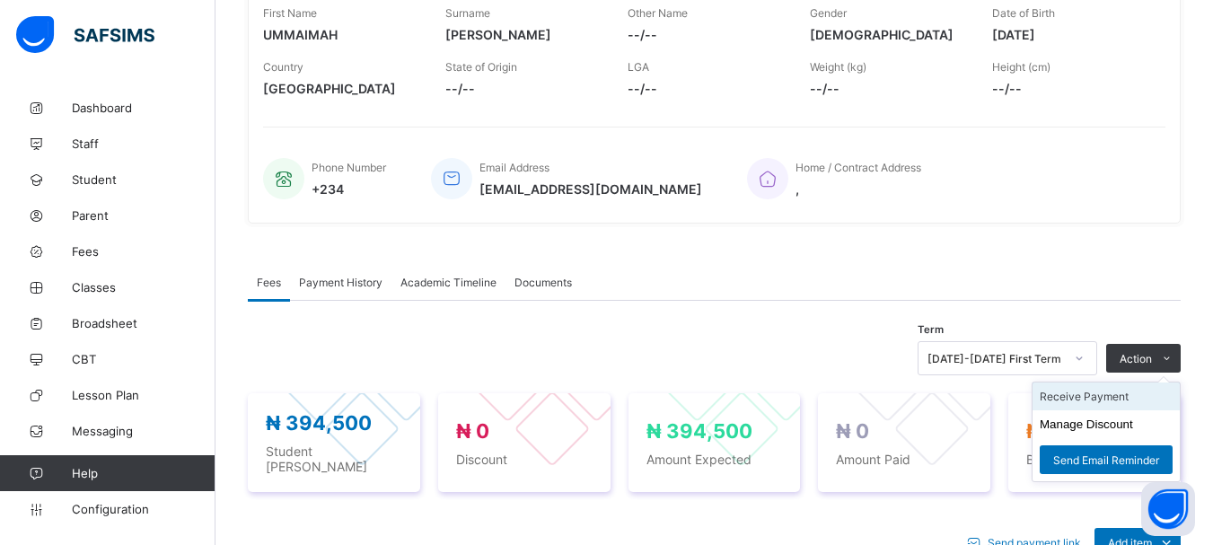
click at [1115, 400] on li "Receive Payment" at bounding box center [1106, 397] width 147 height 28
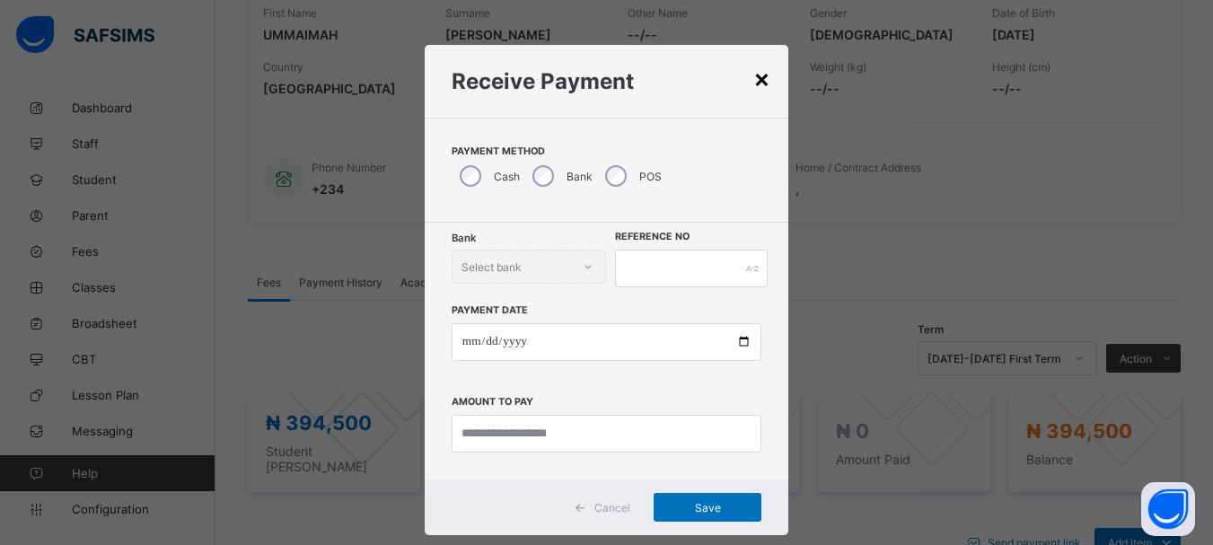
click at [758, 81] on div "×" at bounding box center [761, 78] width 17 height 31
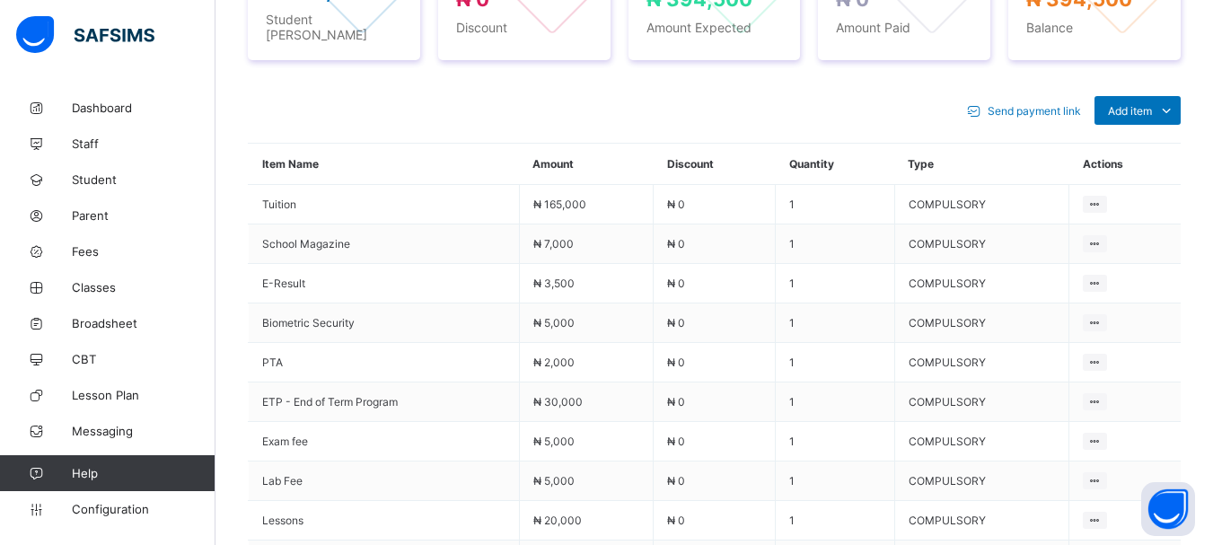
scroll to position [672, 0]
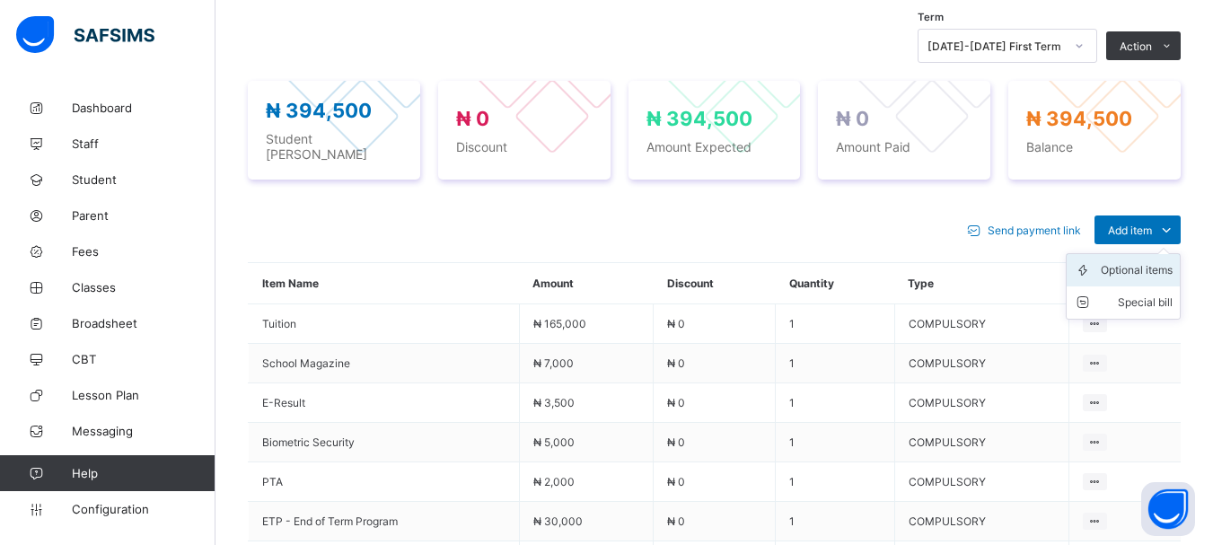
click at [1162, 261] on div "Optional items" at bounding box center [1137, 270] width 72 height 18
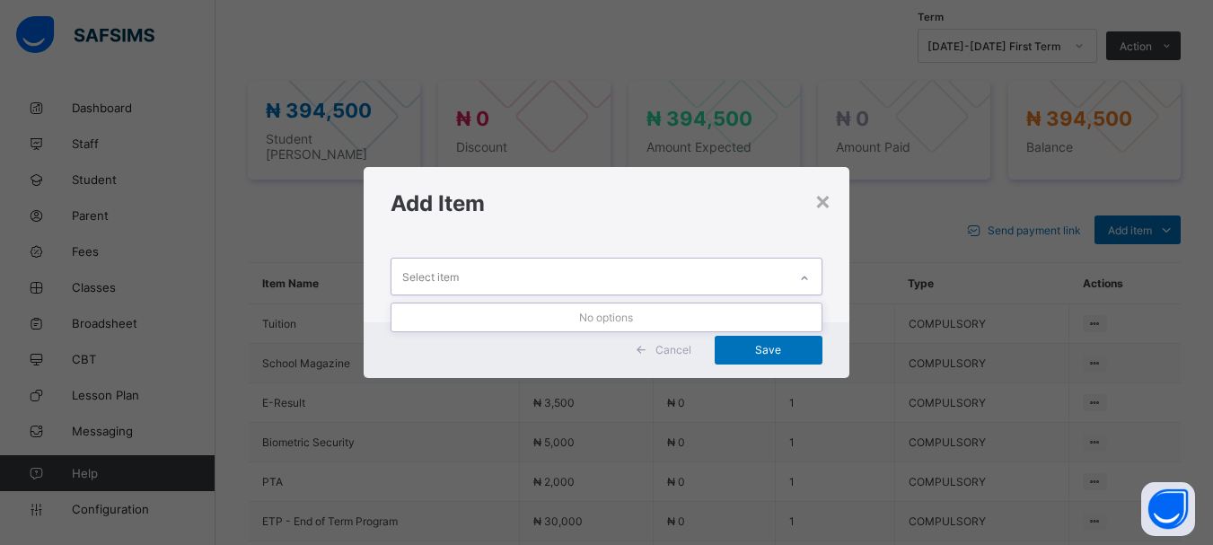
click at [494, 278] on div "Select item" at bounding box center [589, 276] width 395 height 35
click at [825, 201] on div "×" at bounding box center [823, 200] width 17 height 31
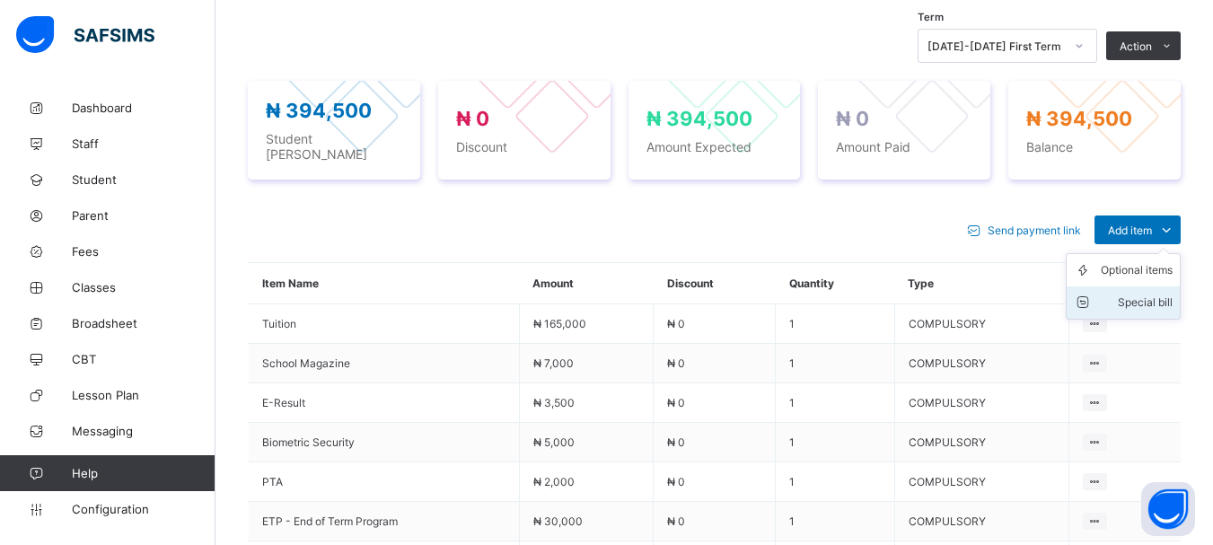
click at [1150, 294] on div "Special bill" at bounding box center [1137, 303] width 72 height 18
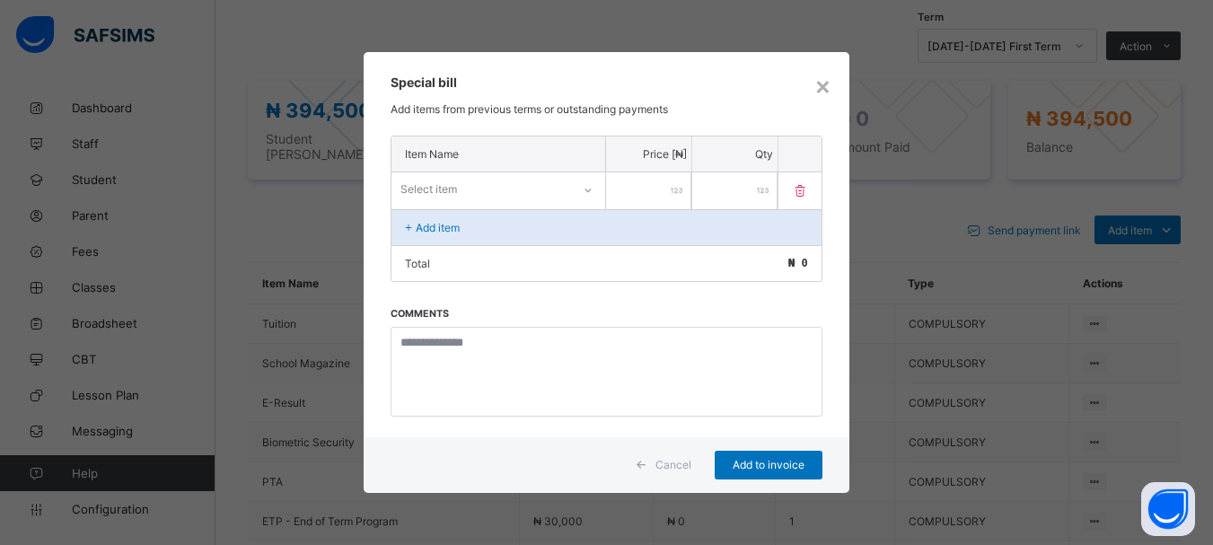
click at [591, 190] on icon at bounding box center [588, 190] width 11 height 18
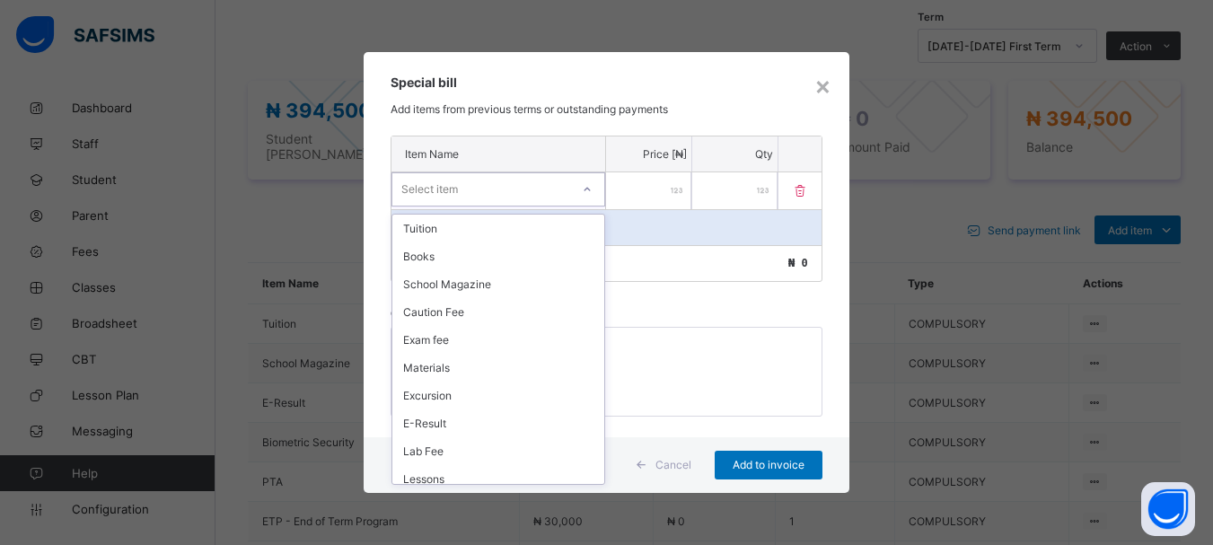
scroll to position [594, 0]
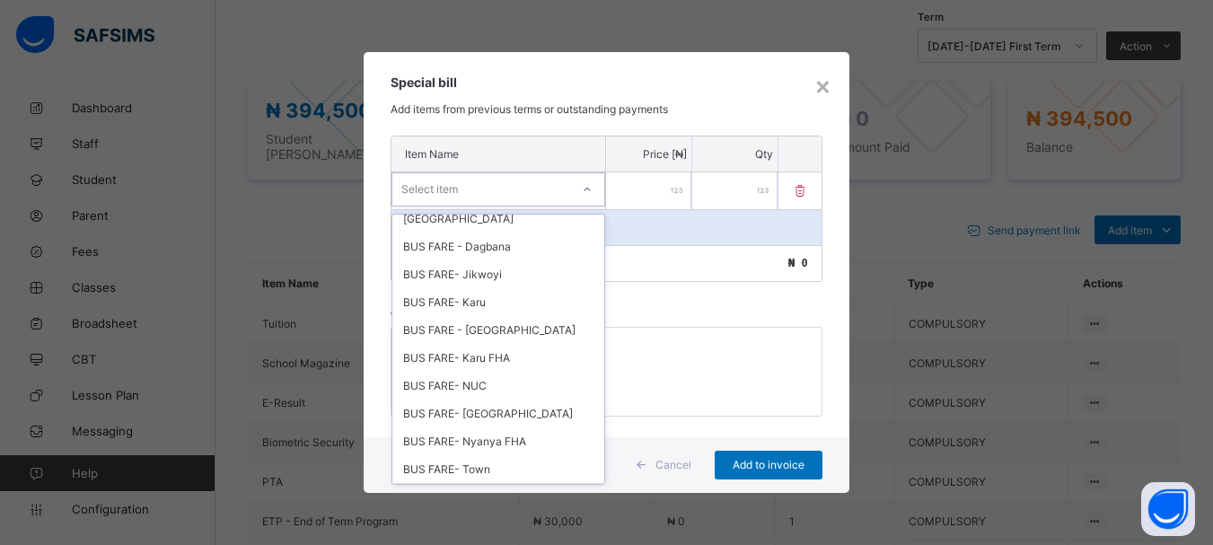
click at [420, 483] on div "Uniform" at bounding box center [498, 497] width 212 height 28
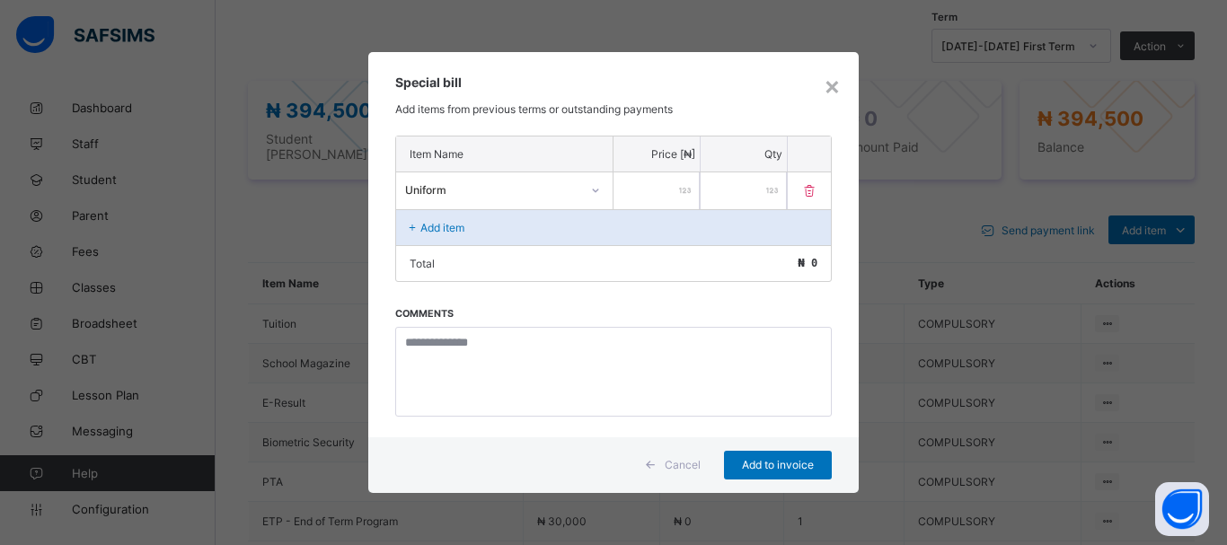
click at [660, 189] on input "number" at bounding box center [656, 190] width 86 height 37
type input "*****"
click at [770, 468] on span "Add to invoice" at bounding box center [777, 464] width 81 height 13
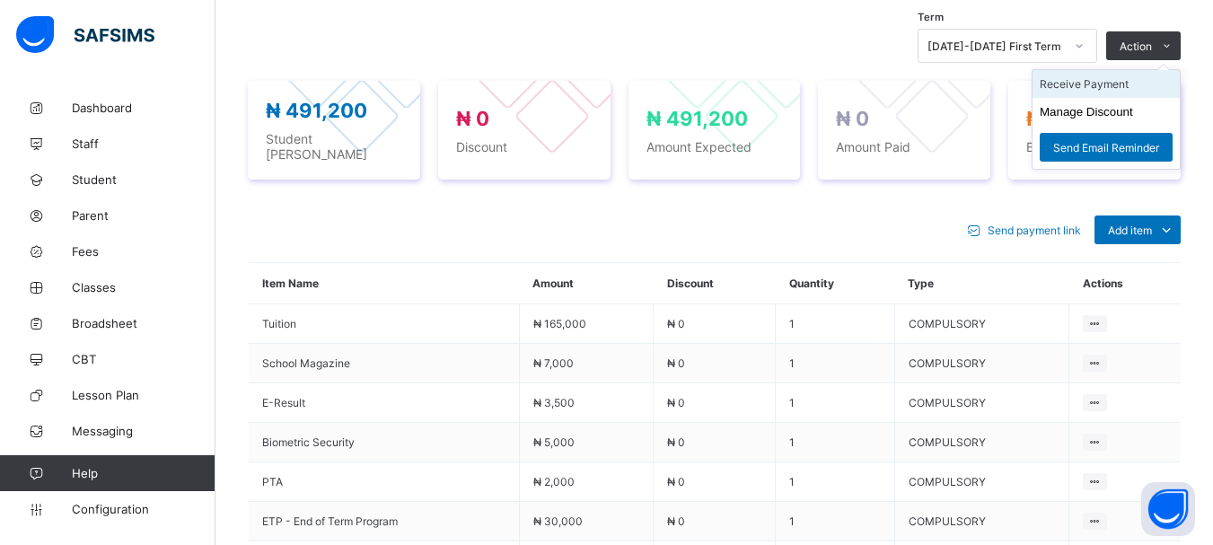
click at [1115, 91] on li "Receive Payment" at bounding box center [1106, 84] width 147 height 28
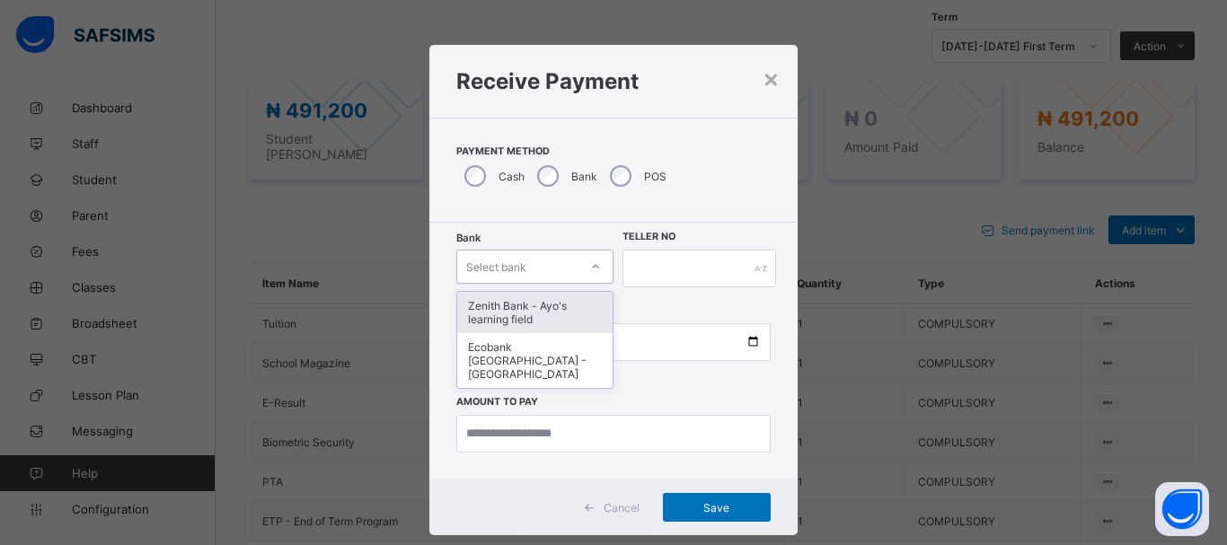
click at [590, 272] on icon at bounding box center [595, 267] width 11 height 18
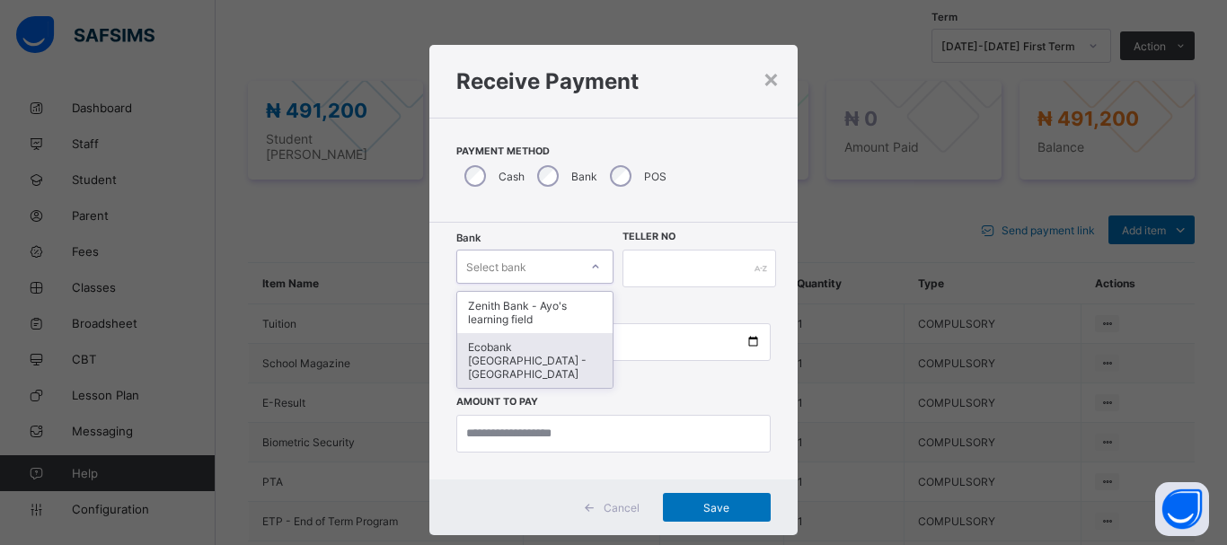
click at [535, 360] on div "Ecobank [GEOGRAPHIC_DATA] - [GEOGRAPHIC_DATA]" at bounding box center [534, 360] width 155 height 55
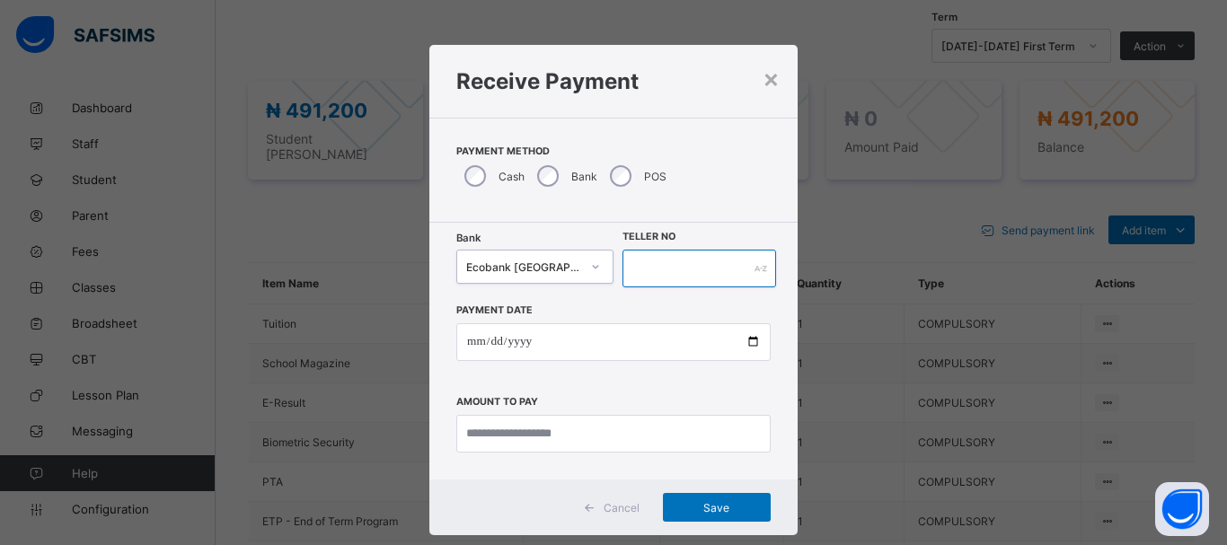
click at [679, 283] on input "text" at bounding box center [699, 269] width 154 height 38
type input "*****"
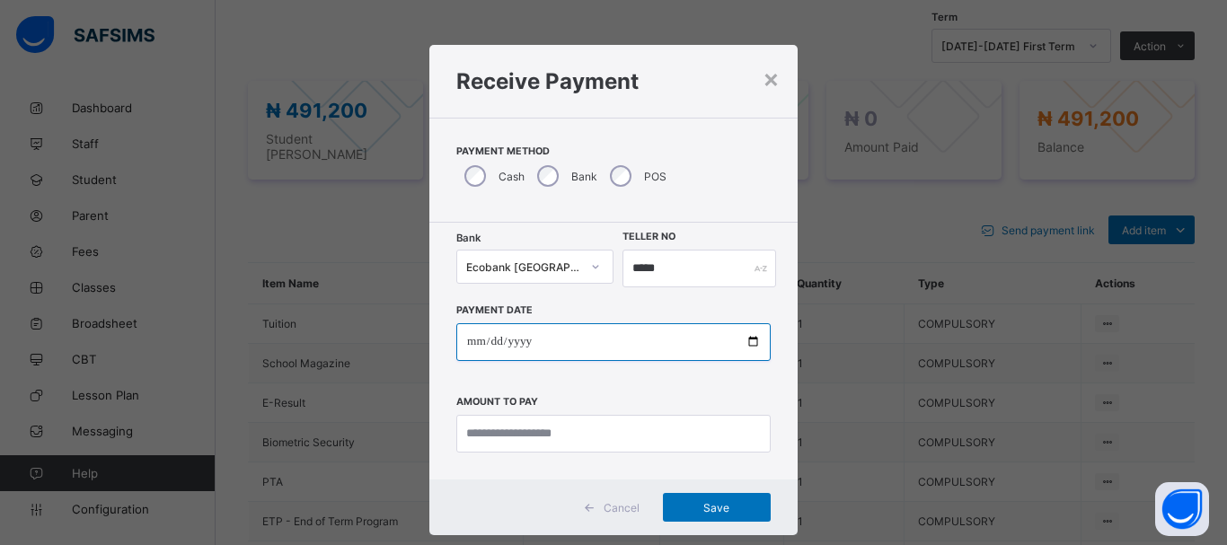
click at [537, 347] on input "date" at bounding box center [613, 342] width 314 height 38
type input "**********"
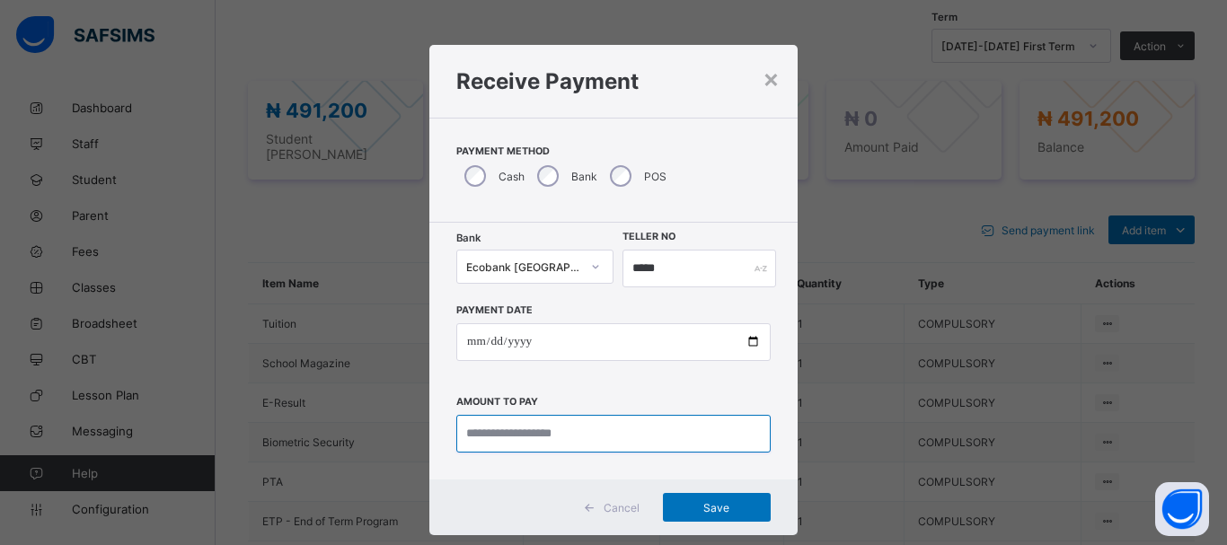
click at [491, 436] on input "currency" at bounding box center [613, 434] width 314 height 38
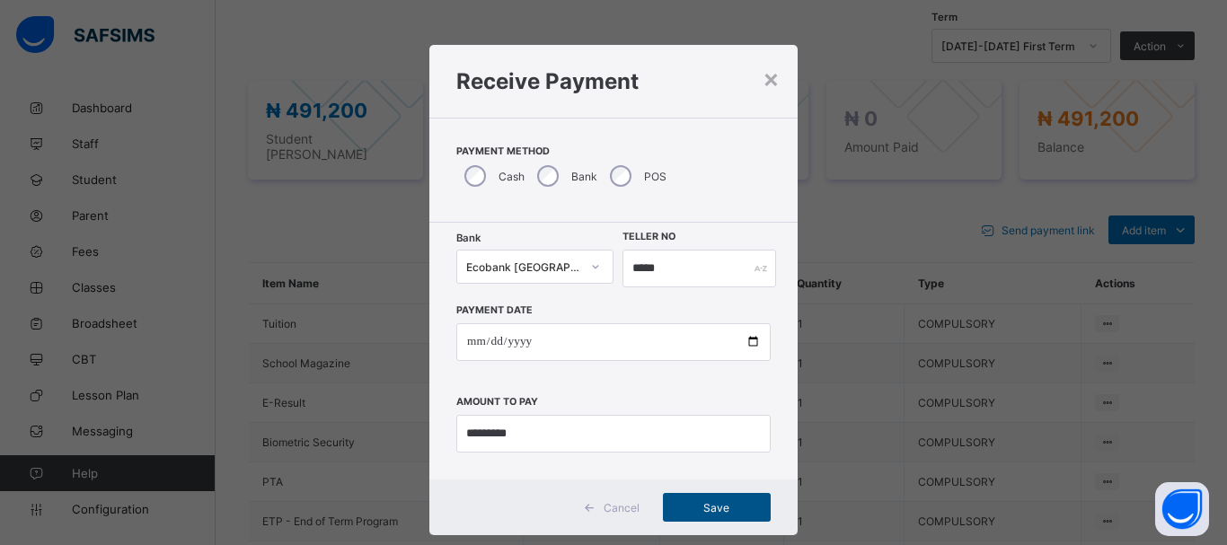
click at [717, 504] on span "Save" at bounding box center [716, 507] width 81 height 13
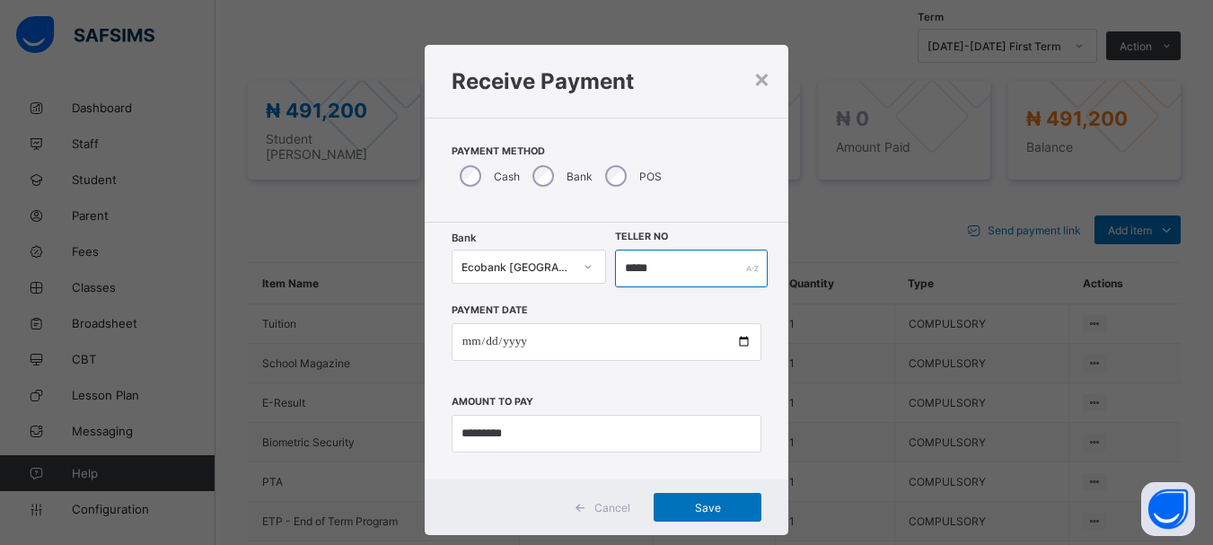
click at [655, 272] on input "*****" at bounding box center [691, 269] width 152 height 38
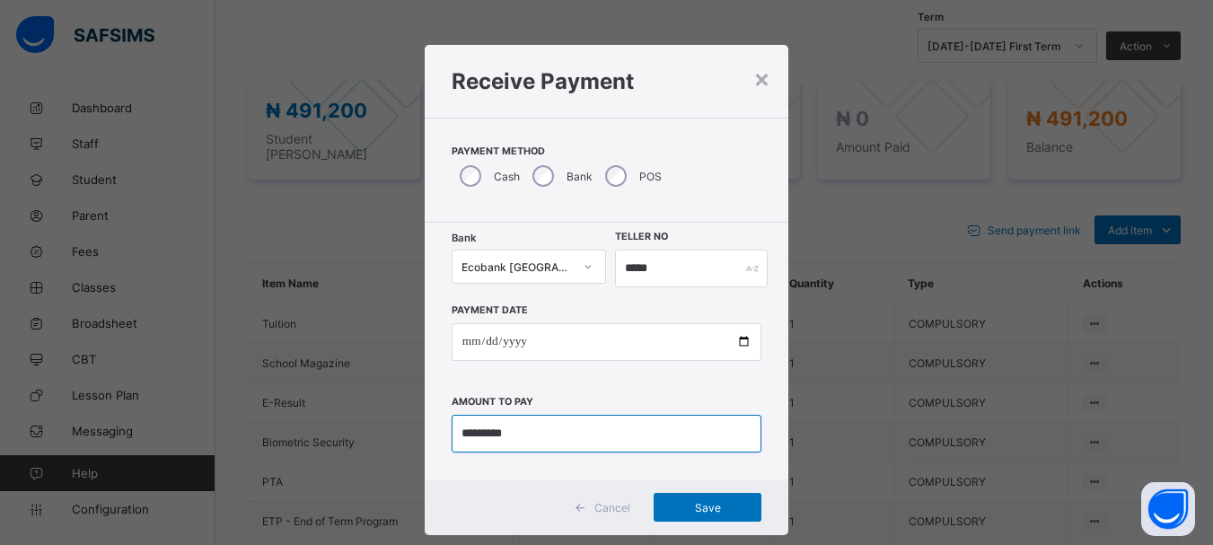
click at [480, 436] on input "currency" at bounding box center [607, 434] width 310 height 38
type input "*********"
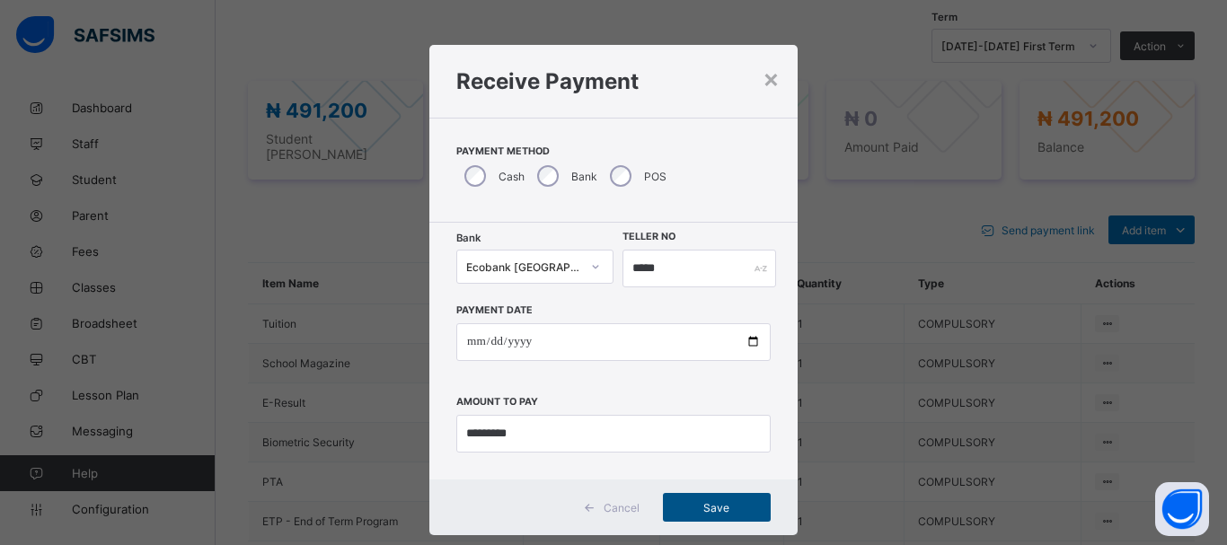
click at [723, 507] on span "Save" at bounding box center [716, 507] width 81 height 13
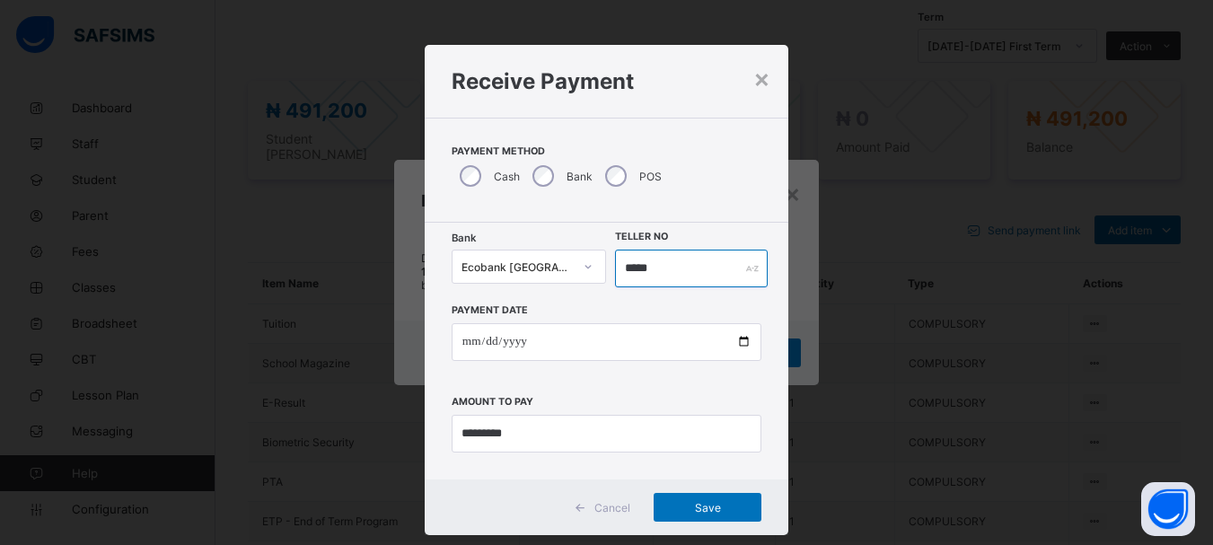
click at [659, 270] on input "*****" at bounding box center [691, 269] width 152 height 38
type input "******"
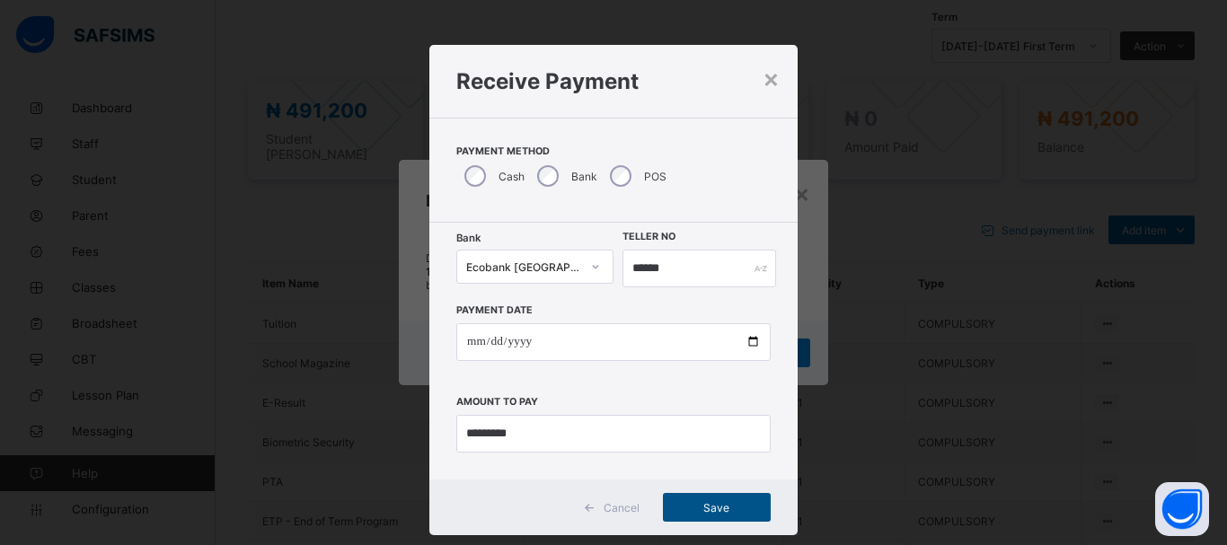
click at [706, 513] on span "Save" at bounding box center [716, 507] width 81 height 13
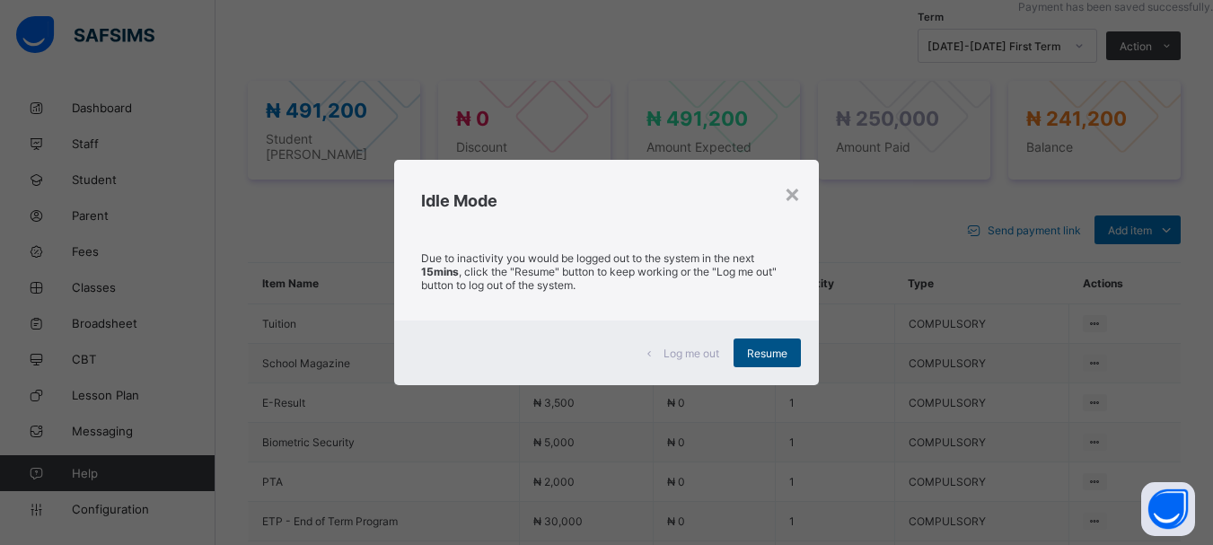
click at [772, 350] on span "Resume" at bounding box center [767, 353] width 40 height 13
